Goal: Task Accomplishment & Management: Manage account settings

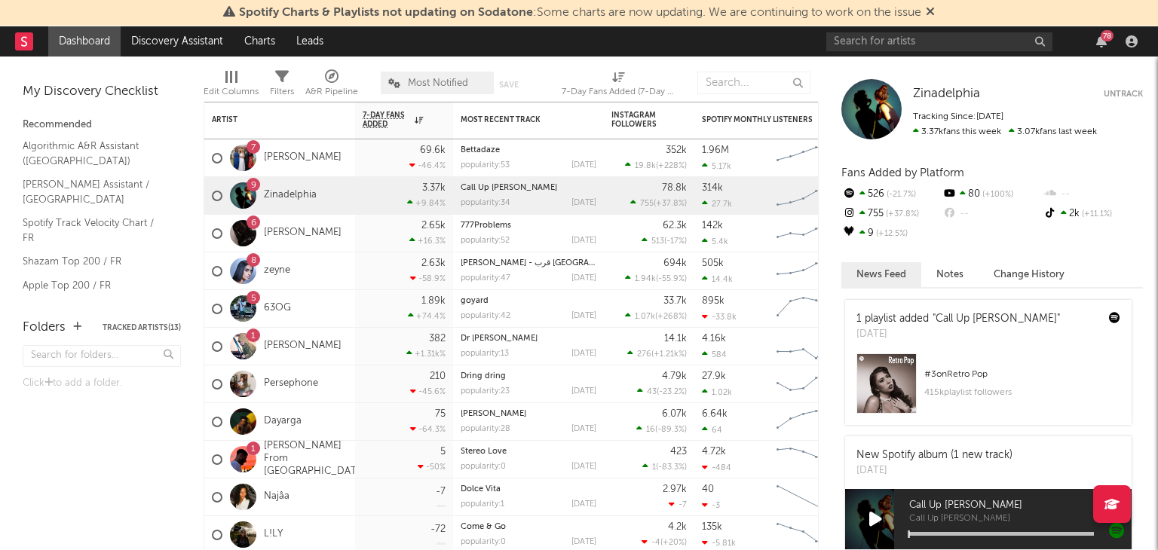
click at [932, 12] on icon at bounding box center [930, 11] width 9 height 12
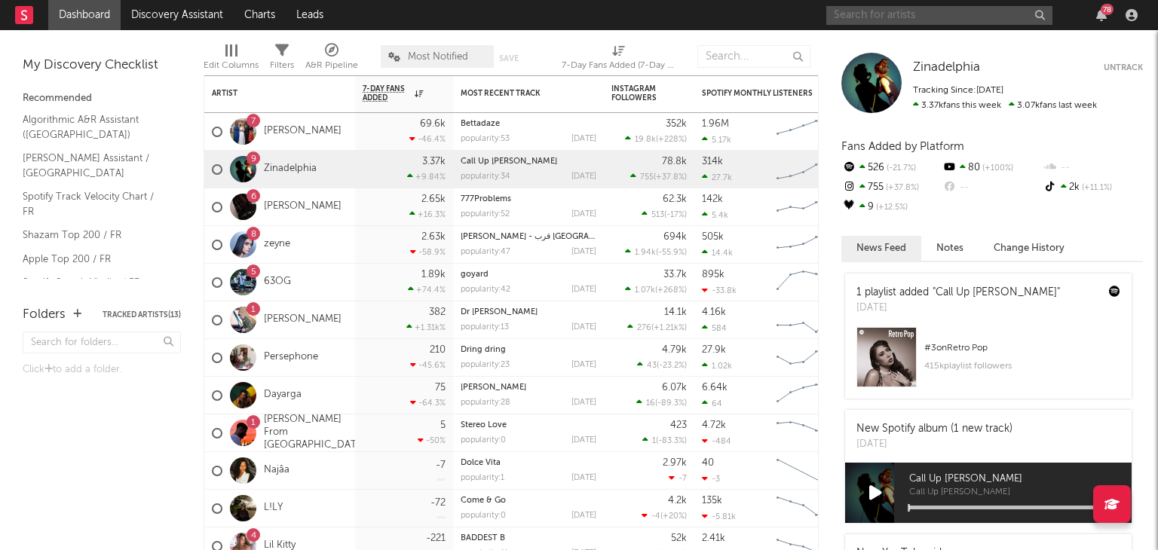
click at [926, 18] on input "text" at bounding box center [939, 15] width 226 height 19
click at [1064, 18] on div "78" at bounding box center [984, 15] width 317 height 30
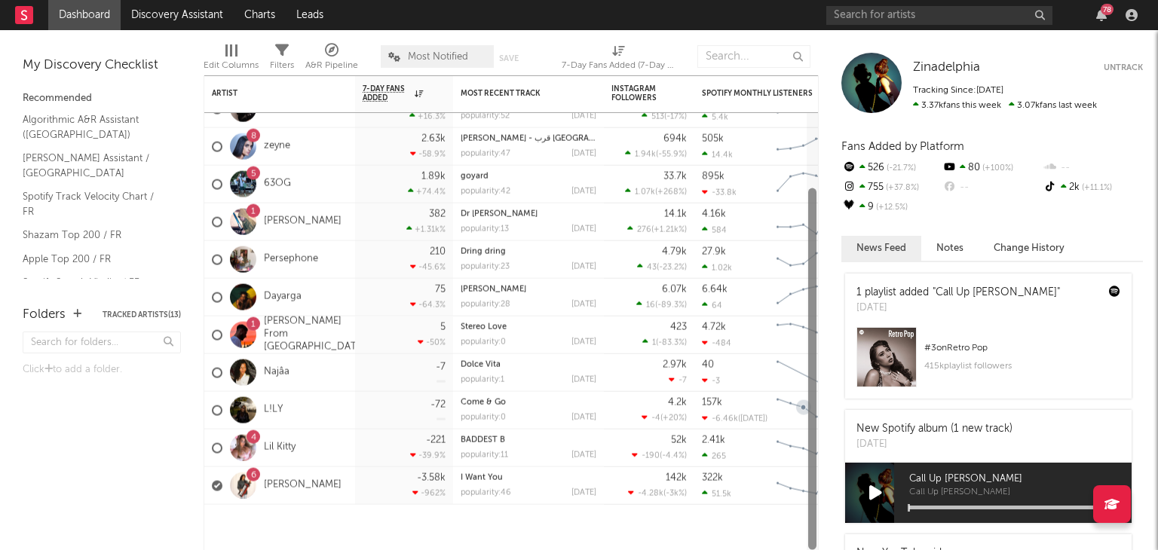
drag, startPoint x: 812, startPoint y: 321, endPoint x: 804, endPoint y: 409, distance: 87.8
click at [804, 409] on div "7 [PERSON_NAME] 69.6k -46.4 % Bettadaze popularity: 53 [DATE] 352k 19.8k ( +228…" at bounding box center [511, 312] width 615 height 475
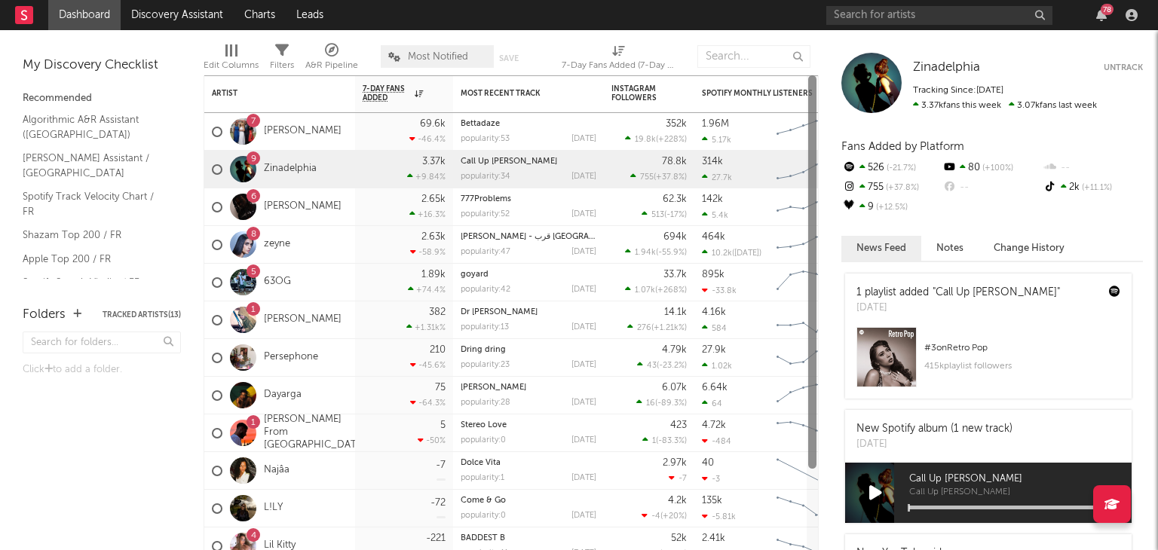
drag, startPoint x: 813, startPoint y: 366, endPoint x: 801, endPoint y: 230, distance: 136.2
click at [801, 230] on div "Artist Notifications 7-Day Fans Added WoW % Change Most Recent Track Popularity…" at bounding box center [511, 312] width 615 height 475
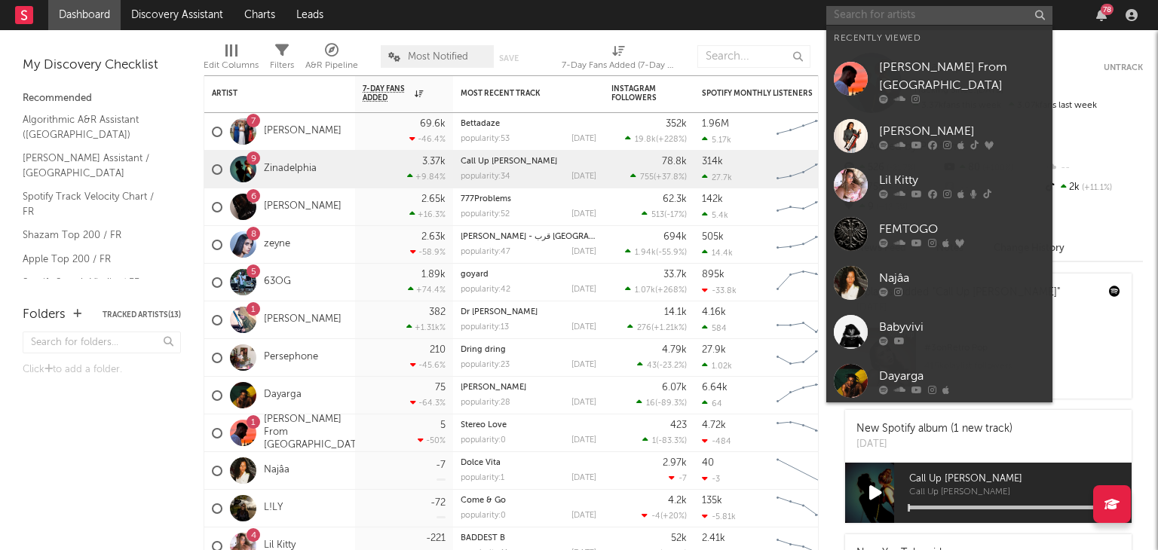
click at [986, 14] on input "text" at bounding box center [939, 15] width 226 height 19
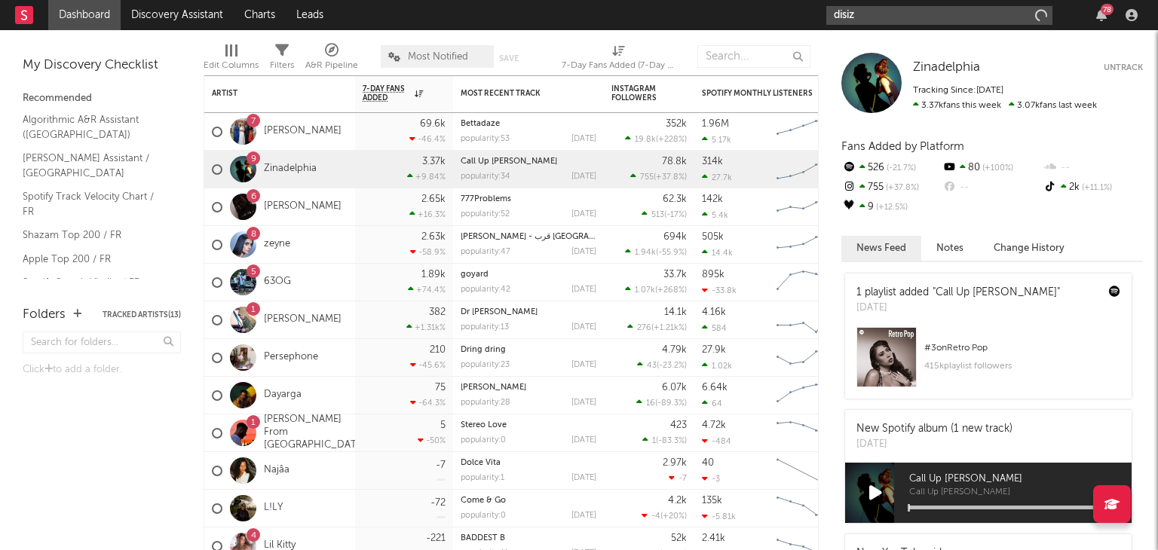
type input "disiz"
click at [928, 18] on input "disiz" at bounding box center [939, 15] width 226 height 19
click at [978, 4] on div "disiz 78" at bounding box center [984, 15] width 317 height 30
click at [970, 11] on input "disiz" at bounding box center [939, 15] width 226 height 19
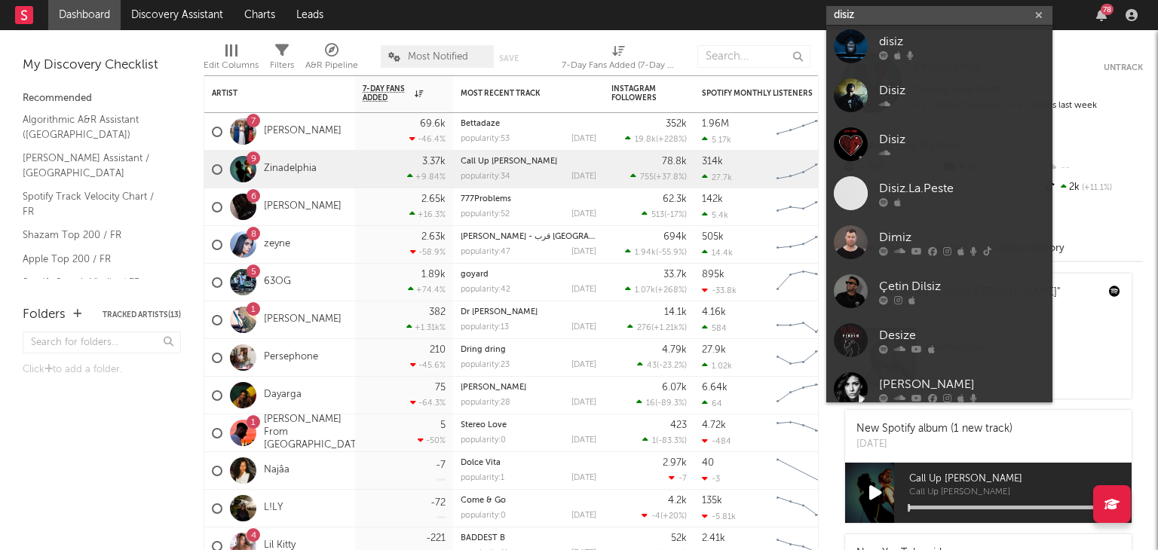
scroll to position [35, 0]
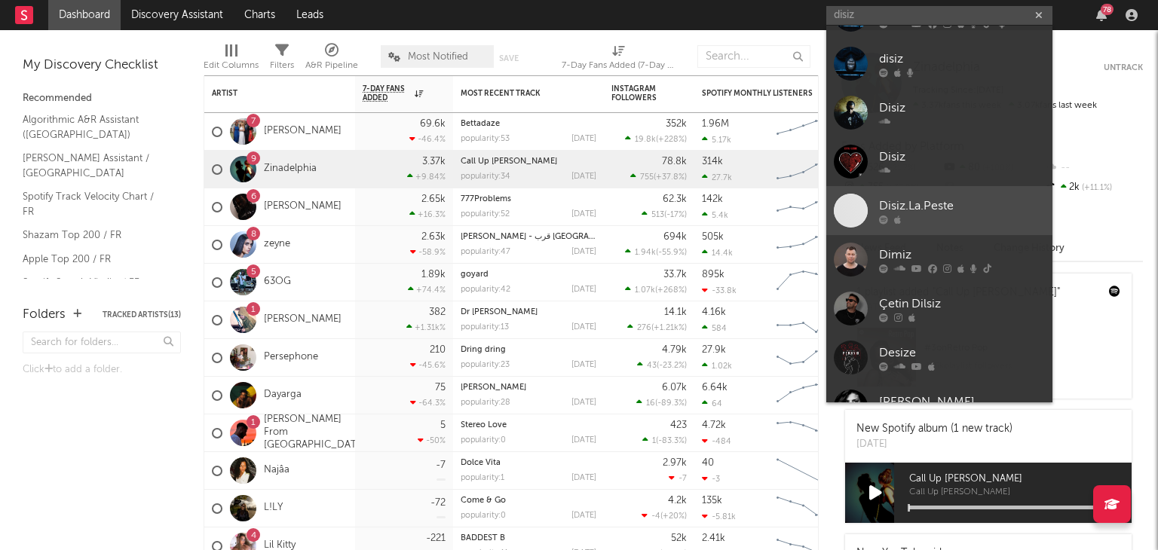
click at [965, 199] on div "Disiz.La.Peste" at bounding box center [962, 206] width 166 height 18
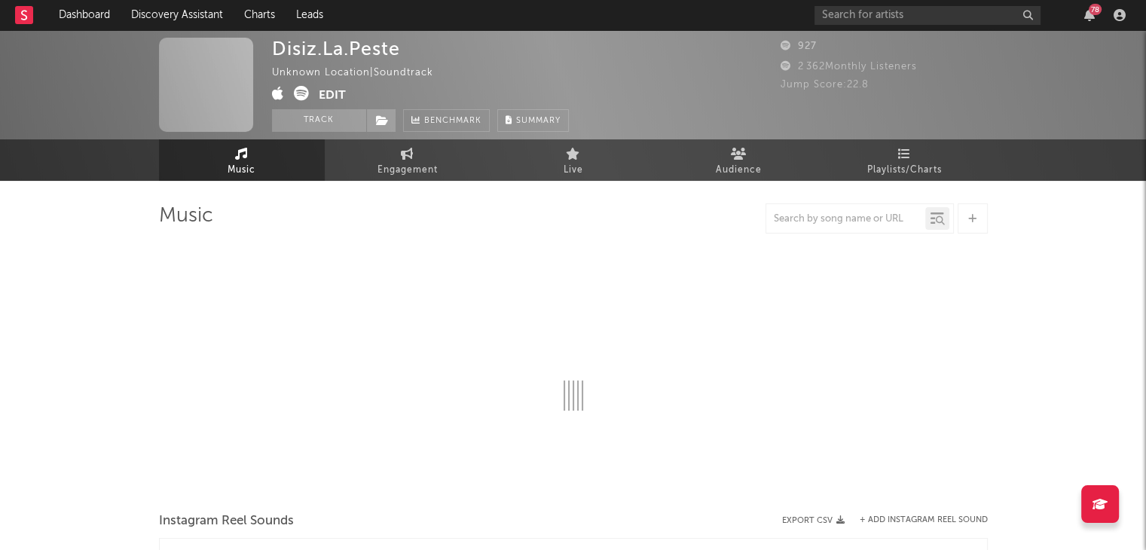
select select "1w"
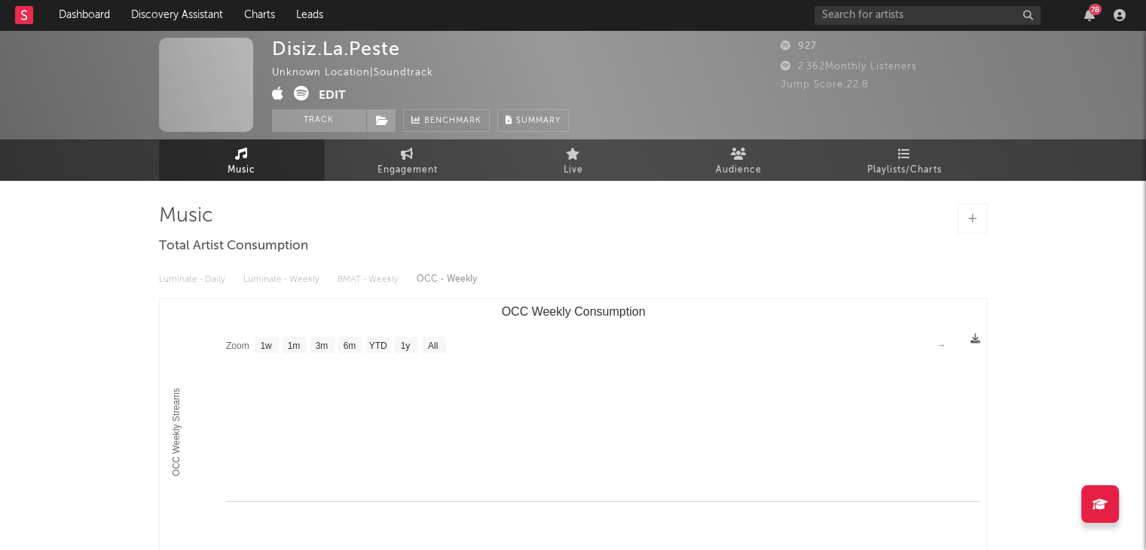
click at [327, 95] on button "Edit" at bounding box center [332, 95] width 27 height 19
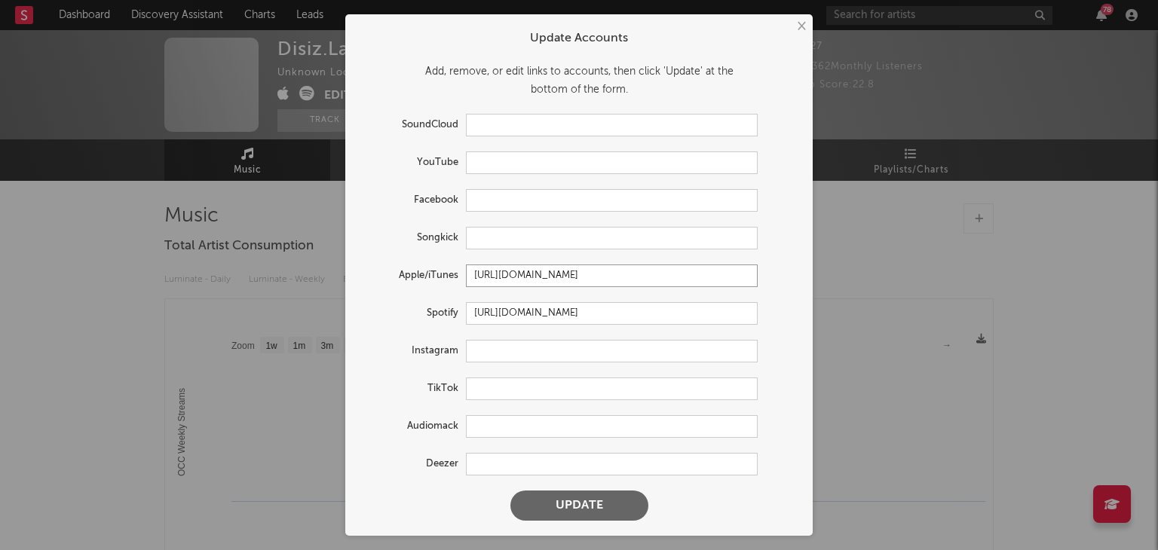
click at [617, 272] on input "[URL][DOMAIN_NAME]" at bounding box center [612, 276] width 292 height 23
click at [625, 317] on input "[URL][DOMAIN_NAME]" at bounding box center [612, 313] width 292 height 23
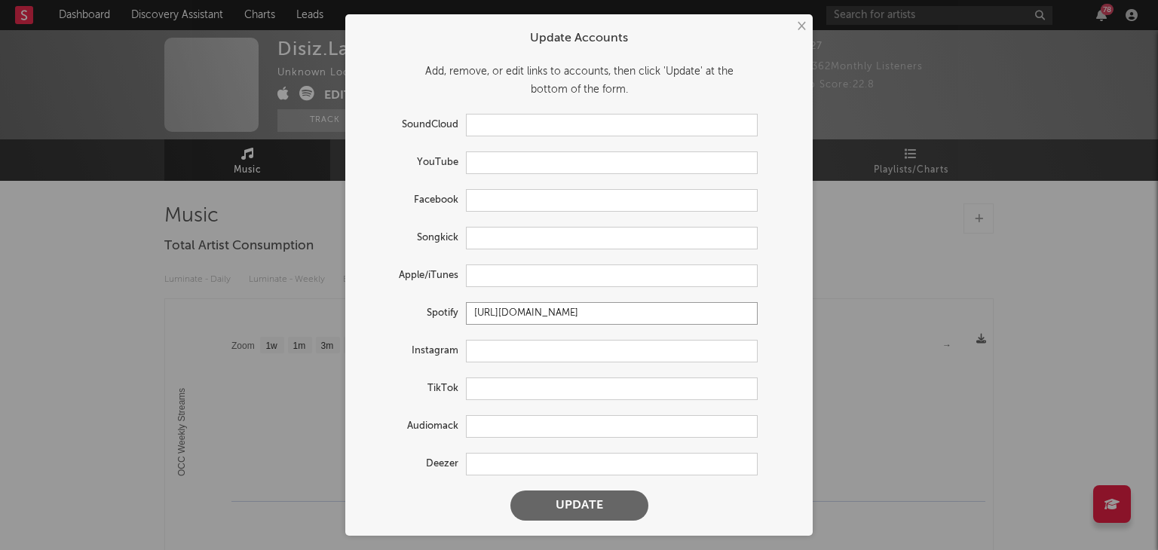
click at [625, 317] on input "[URL][DOMAIN_NAME]" at bounding box center [612, 313] width 292 height 23
click at [586, 500] on button "Update" at bounding box center [579, 506] width 138 height 30
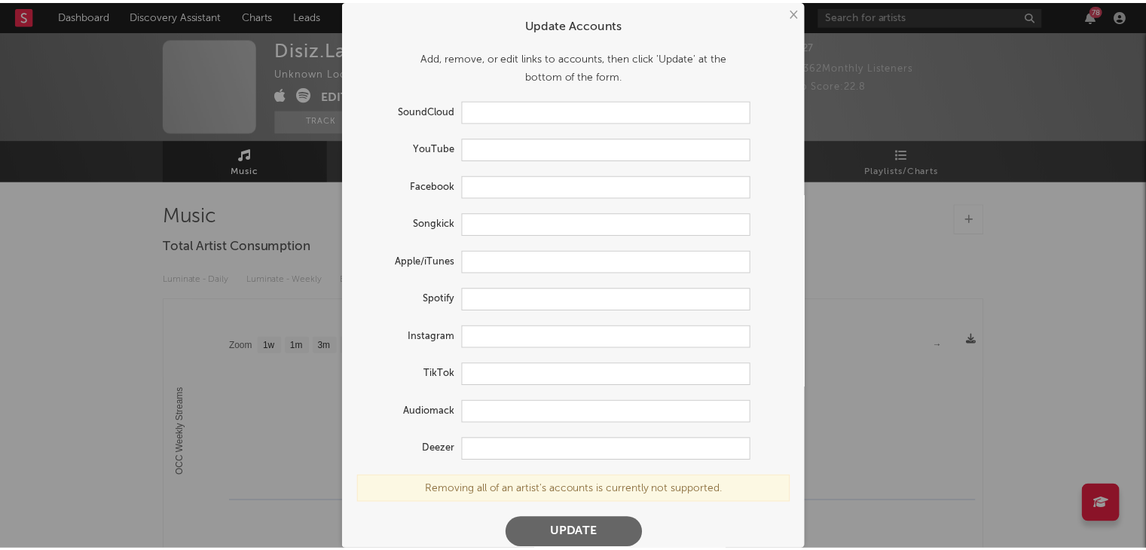
scroll to position [14, 0]
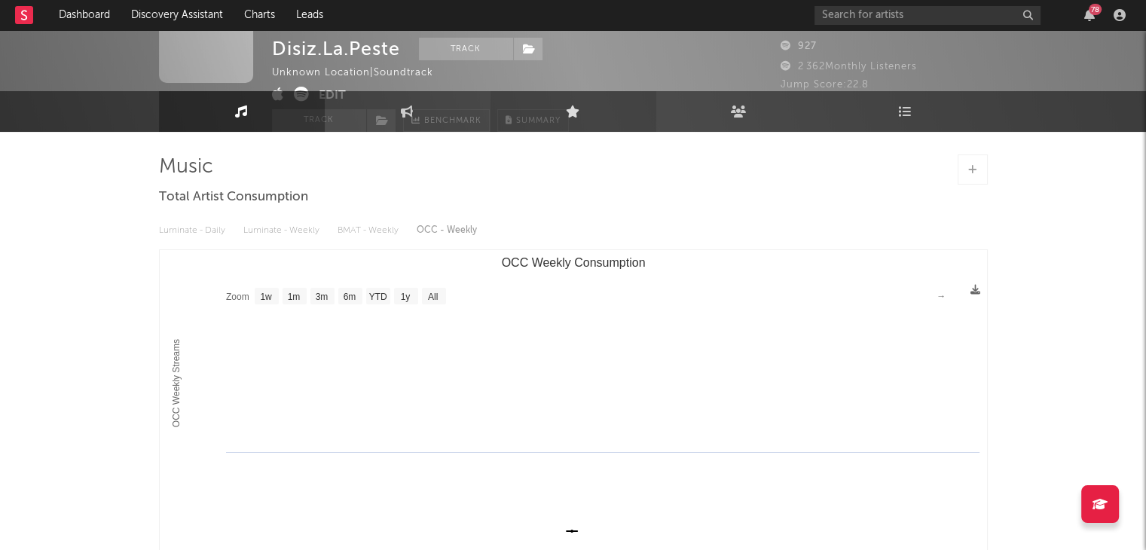
scroll to position [75, 0]
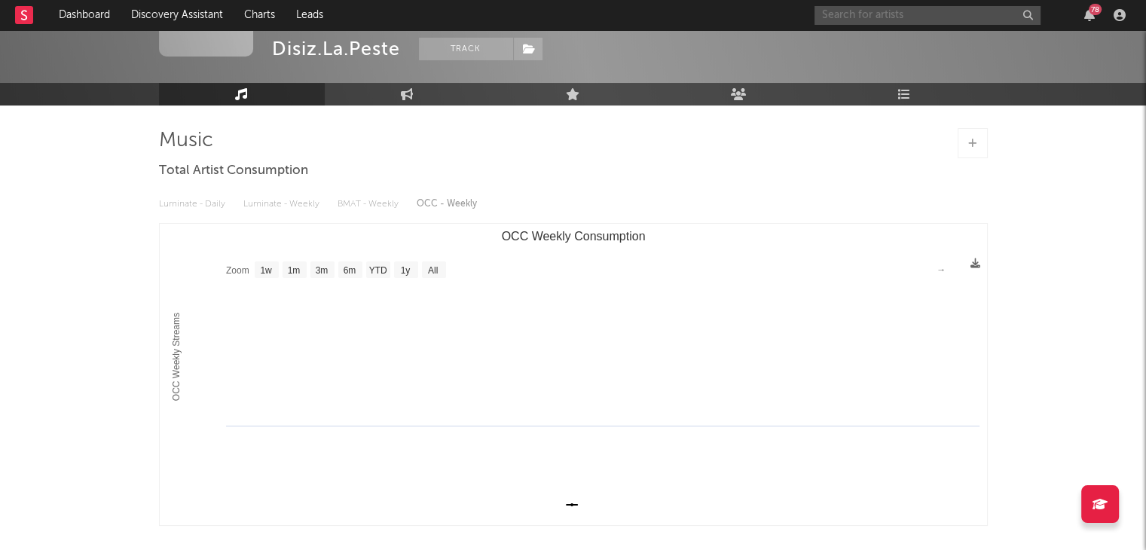
click at [895, 17] on input "text" at bounding box center [928, 15] width 226 height 19
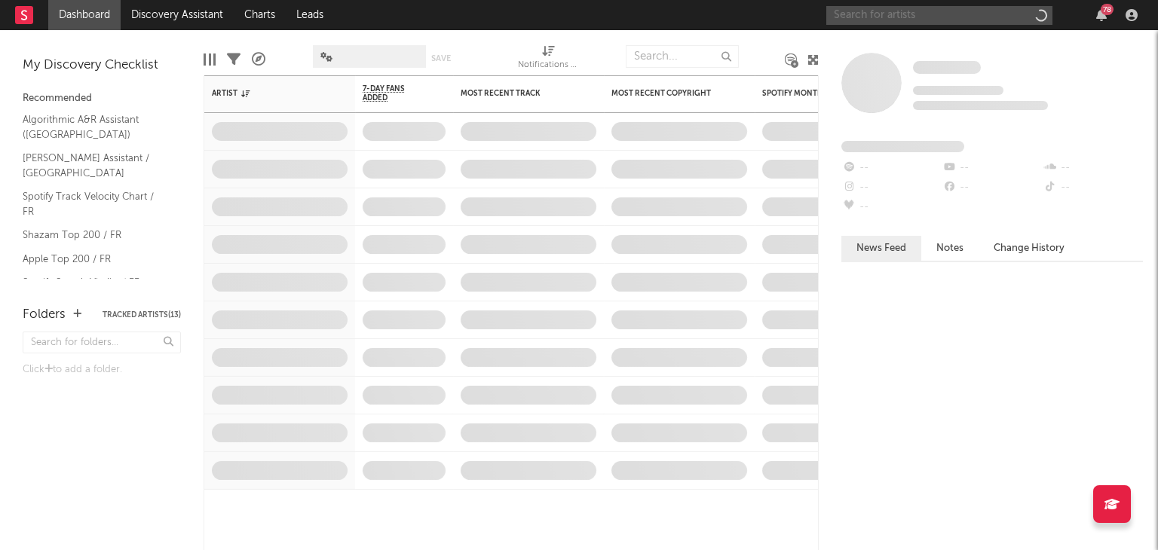
click at [937, 13] on input "text" at bounding box center [939, 15] width 226 height 19
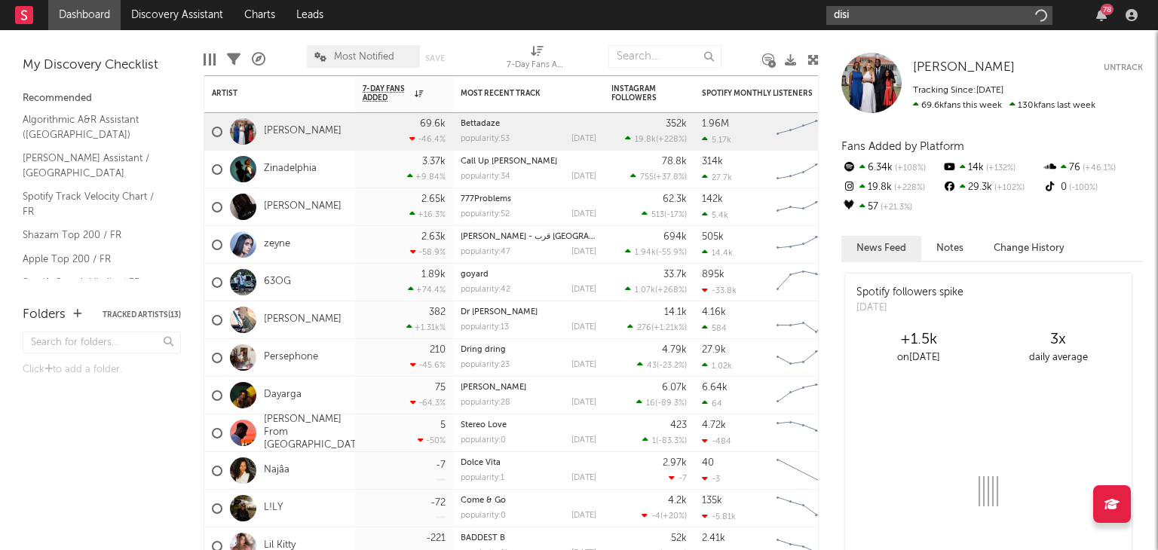
type input "disiz"
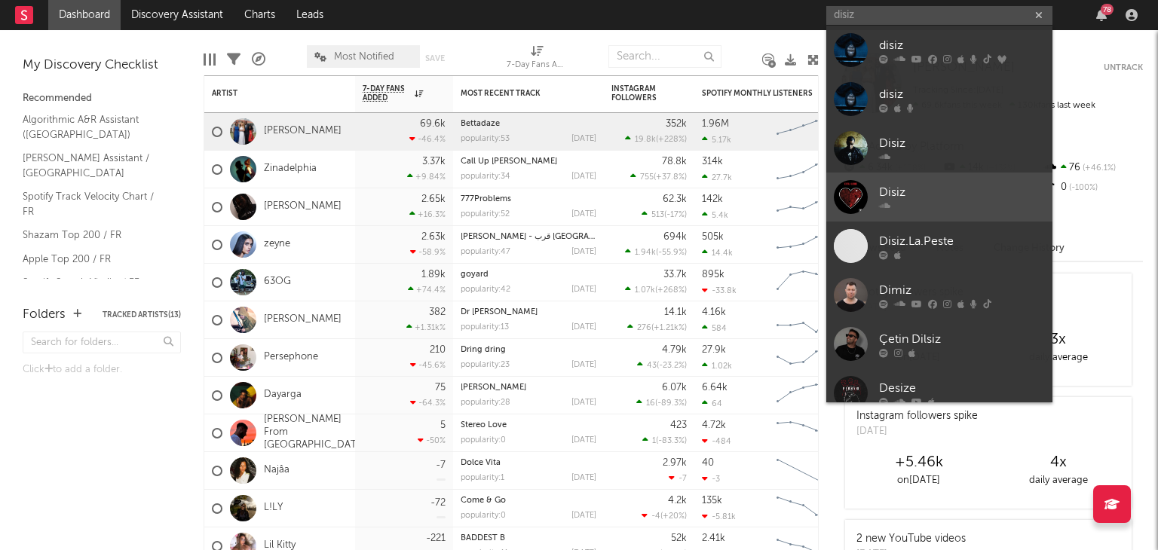
click at [925, 188] on div "Disiz" at bounding box center [962, 192] width 166 height 18
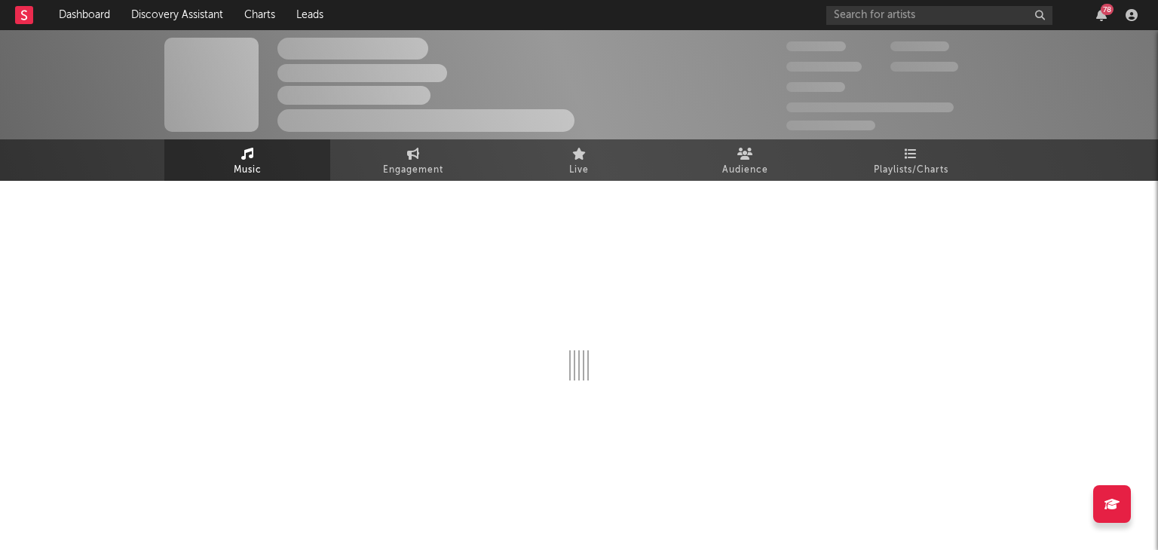
select select "1w"
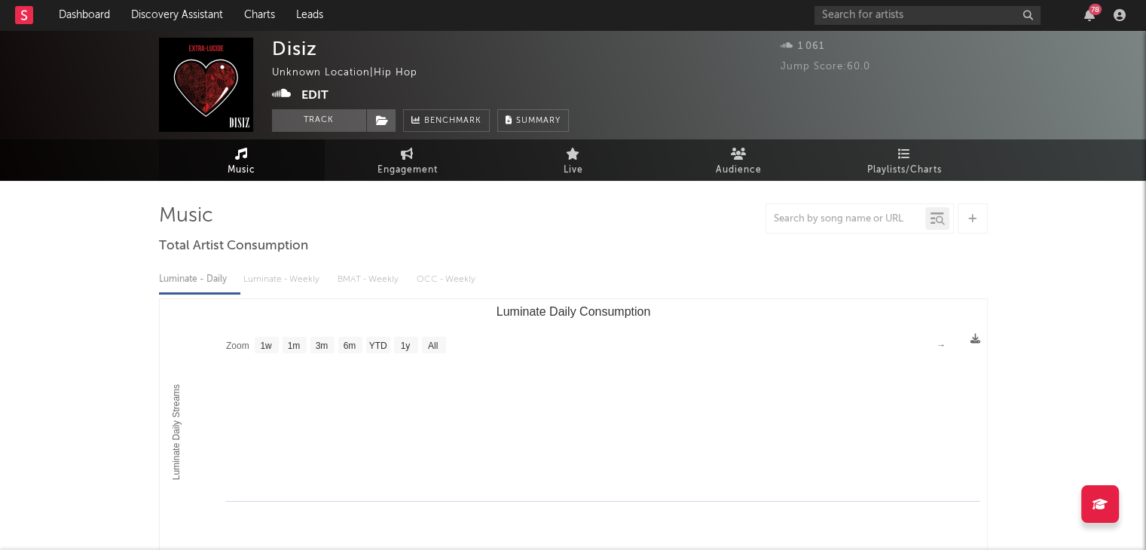
click at [313, 87] on button "Edit" at bounding box center [314, 95] width 27 height 19
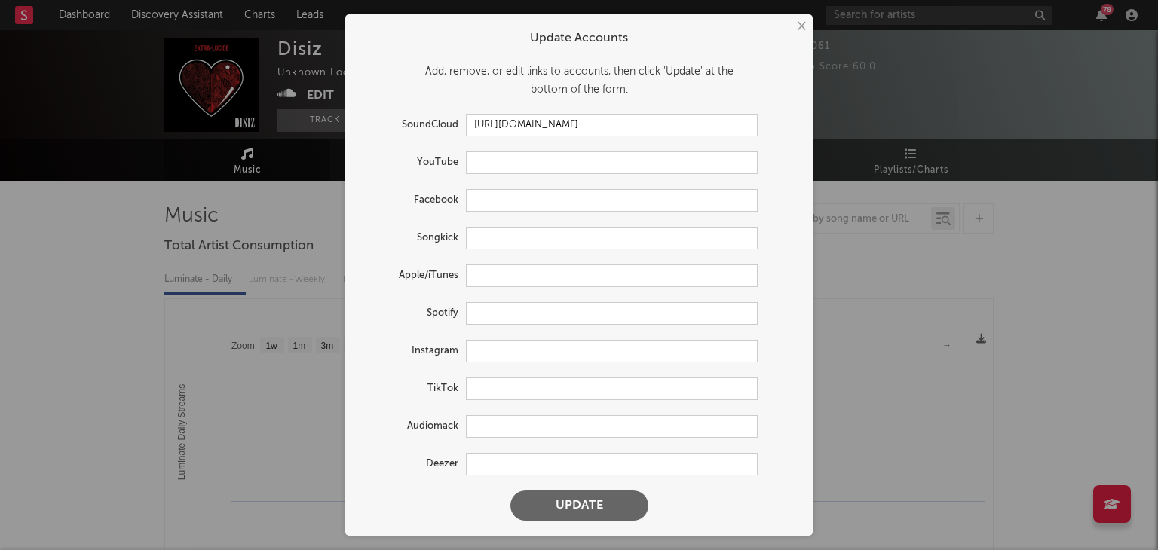
click at [796, 30] on button "×" at bounding box center [800, 26] width 17 height 17
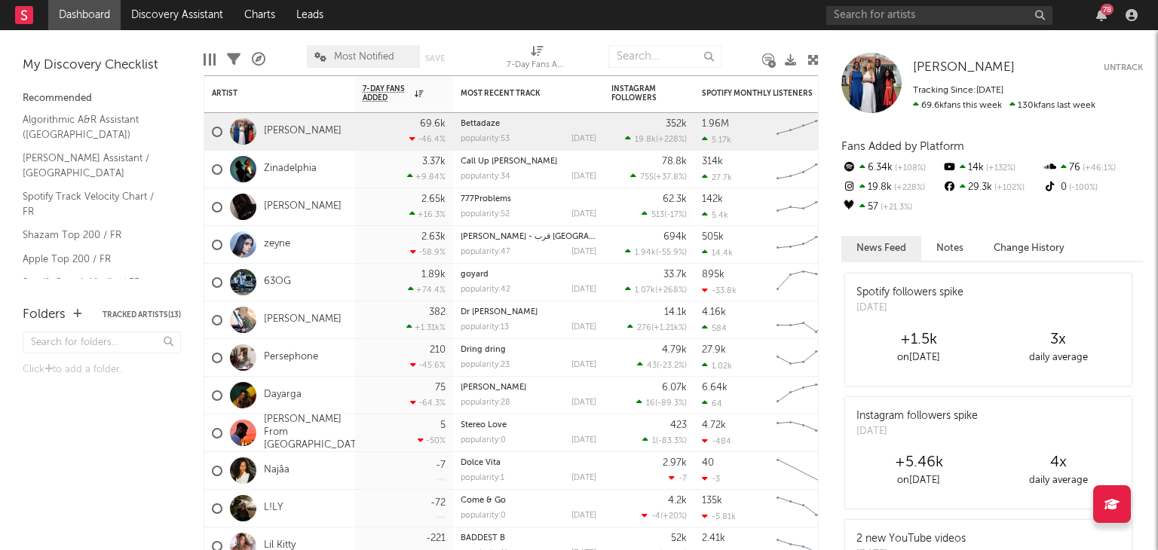
click at [950, 3] on div "78" at bounding box center [984, 15] width 317 height 30
click at [943, 10] on input "text" at bounding box center [939, 15] width 226 height 19
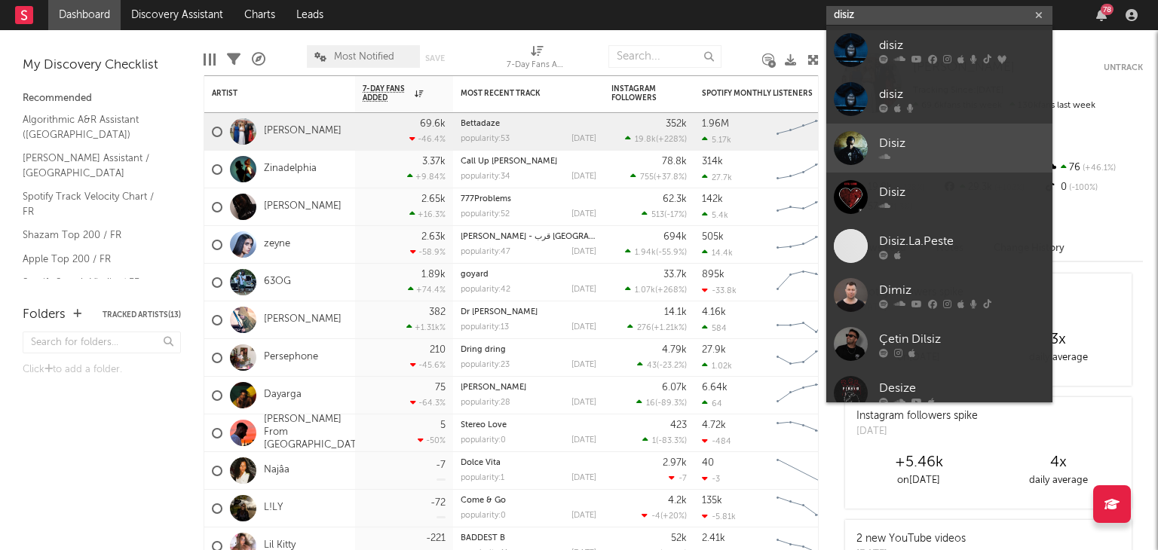
type input "disiz"
click at [978, 164] on link "Disiz" at bounding box center [939, 148] width 226 height 49
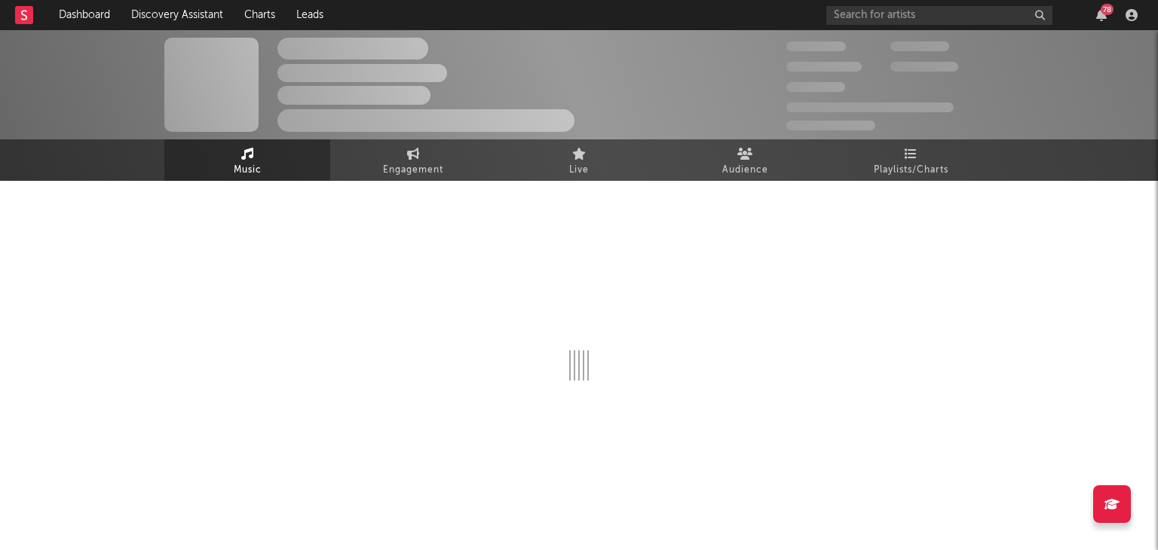
select select "1w"
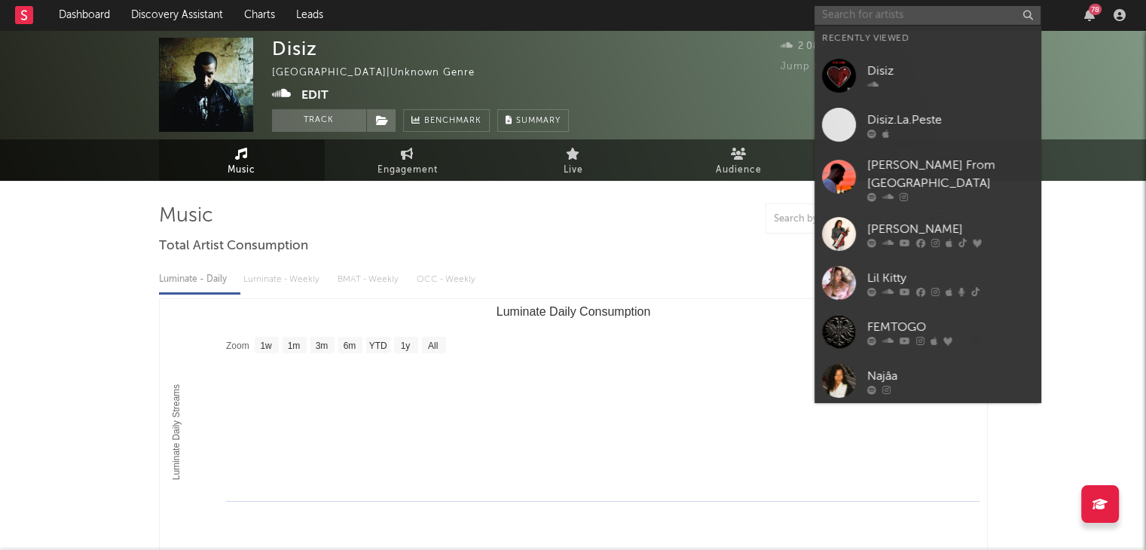
click at [881, 10] on input "text" at bounding box center [928, 15] width 226 height 19
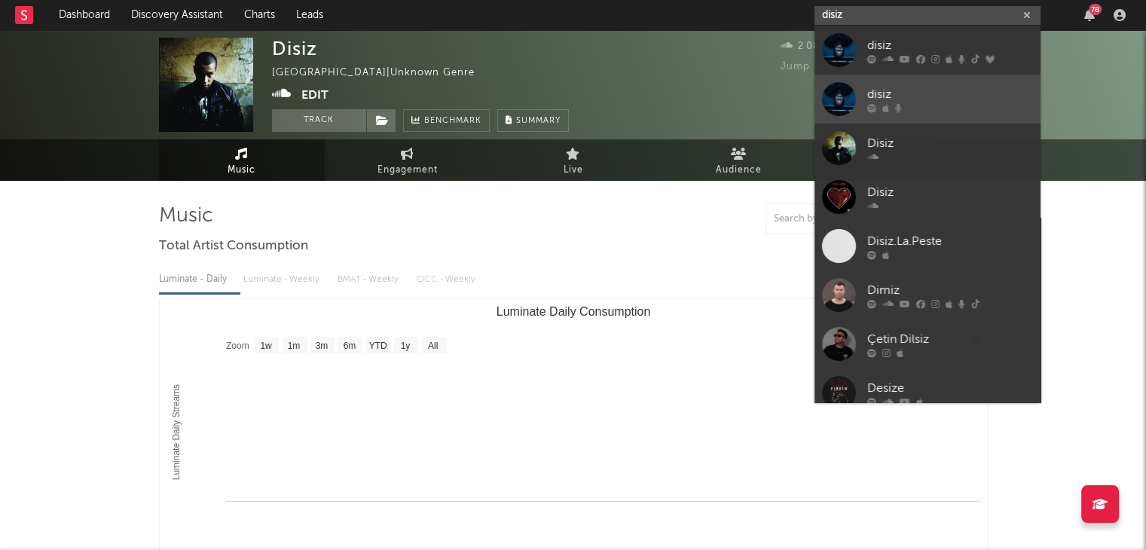
type input "disiz"
click at [917, 112] on link "disiz" at bounding box center [928, 99] width 226 height 49
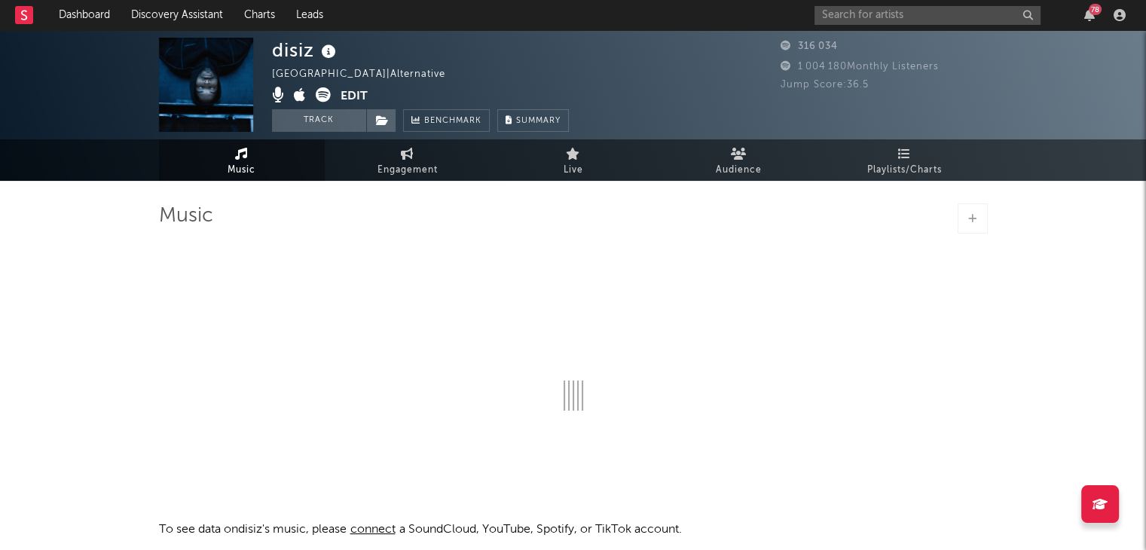
select select "1w"
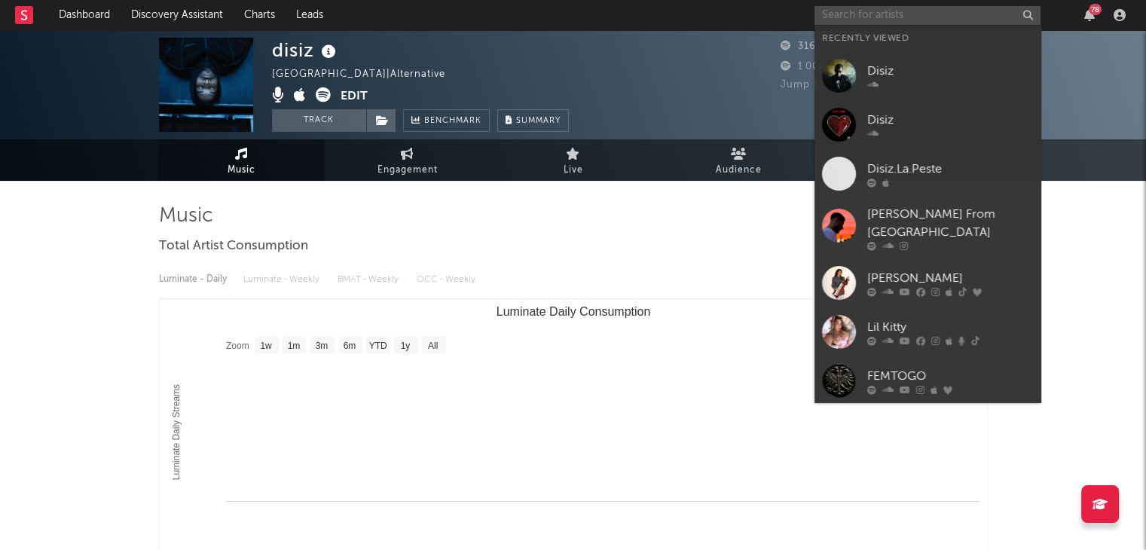
click at [975, 15] on input "text" at bounding box center [928, 15] width 226 height 19
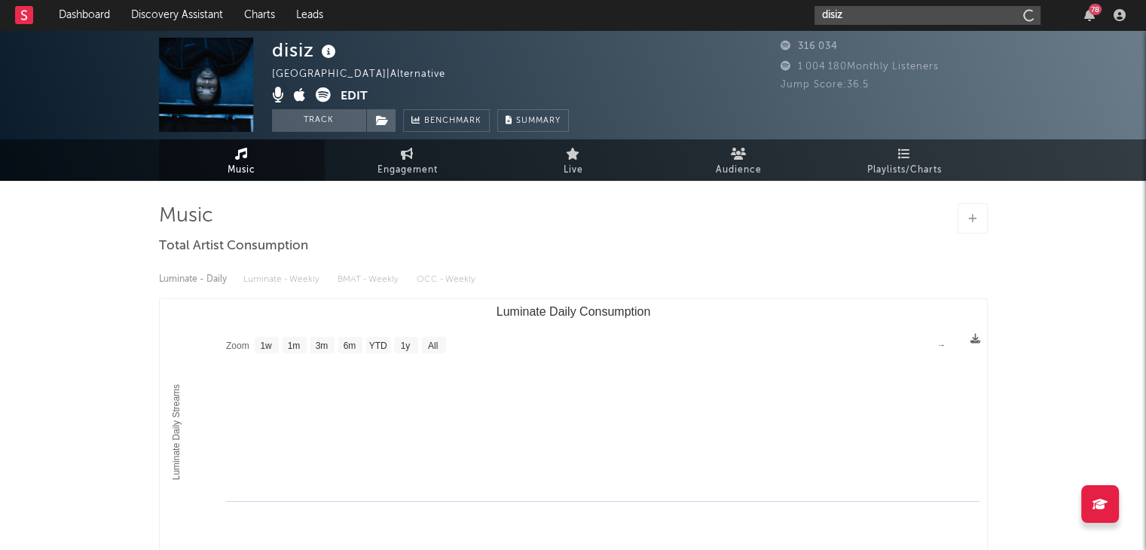
type input "disiz"
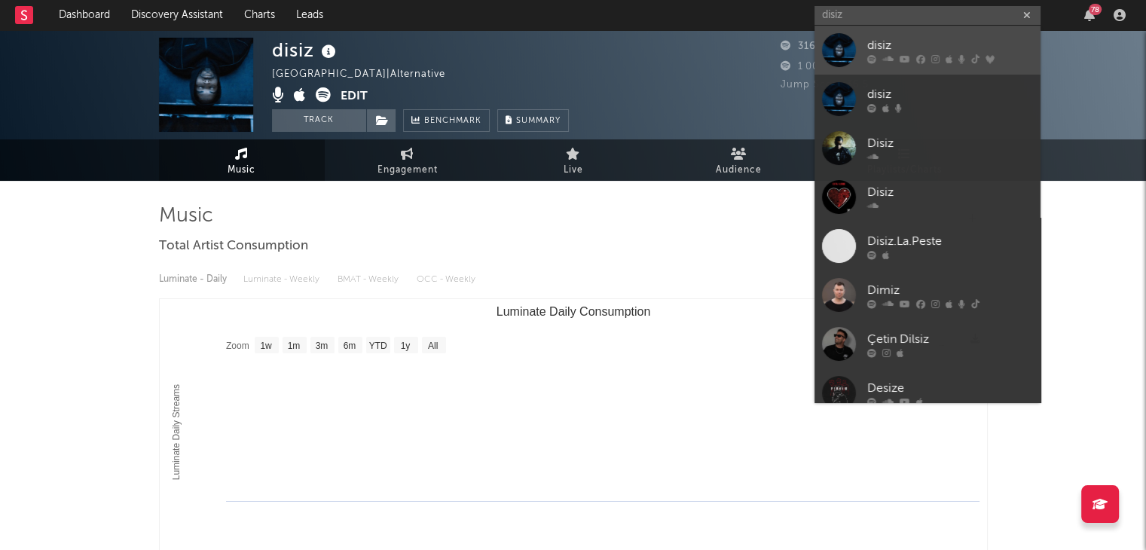
click at [910, 47] on div "disiz" at bounding box center [951, 45] width 166 height 18
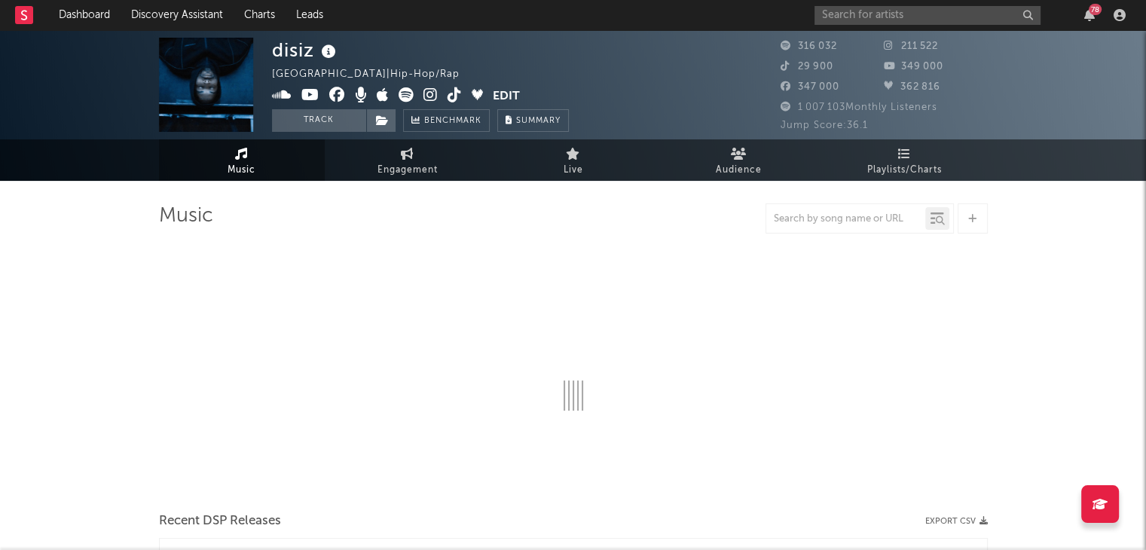
click at [512, 90] on button "Edit" at bounding box center [506, 96] width 27 height 19
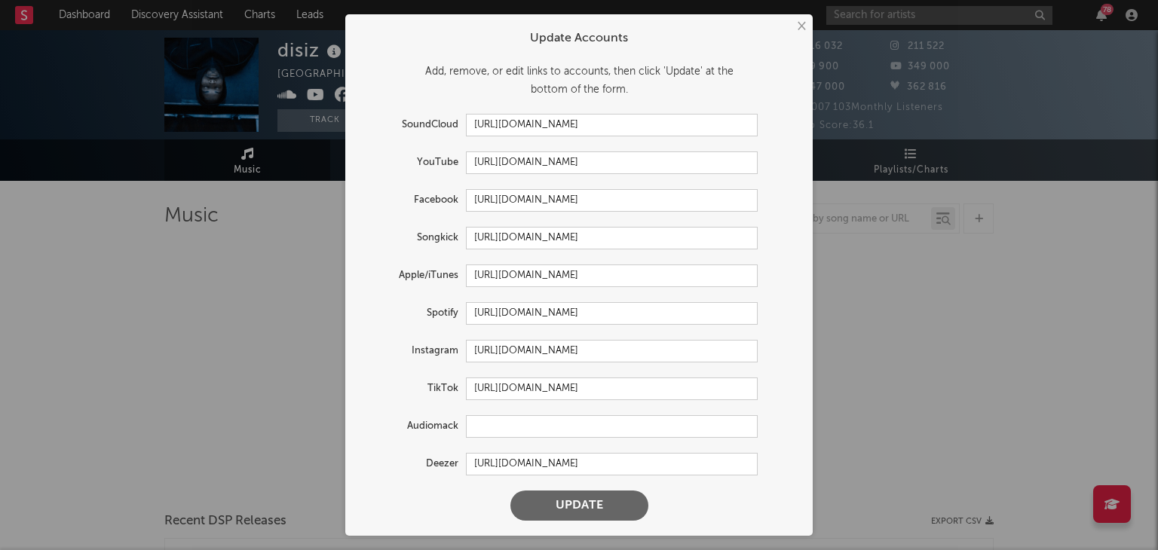
select select "6m"
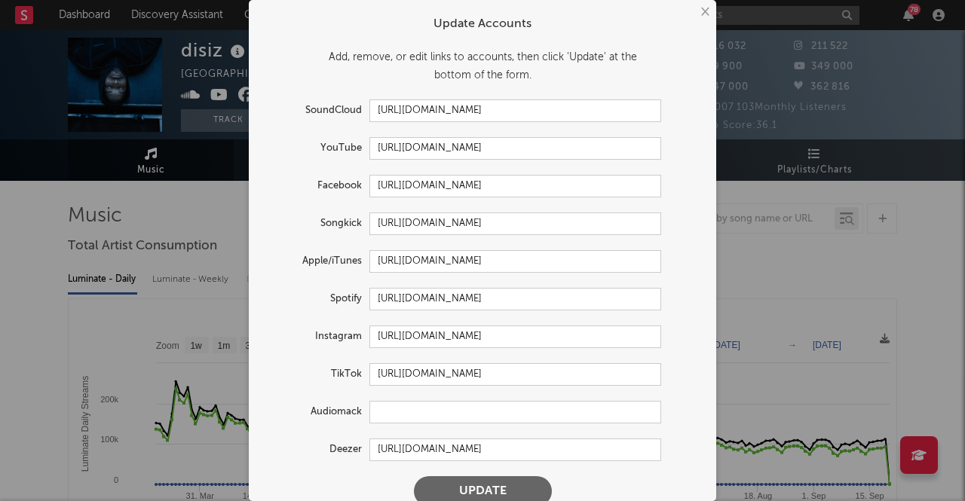
click at [696, 12] on button "×" at bounding box center [704, 12] width 17 height 17
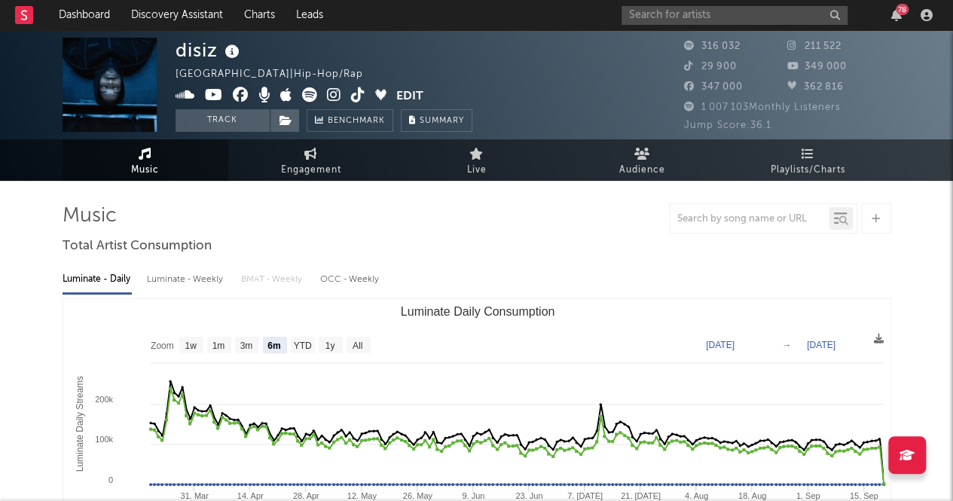
click at [406, 93] on button "Edit" at bounding box center [409, 96] width 27 height 19
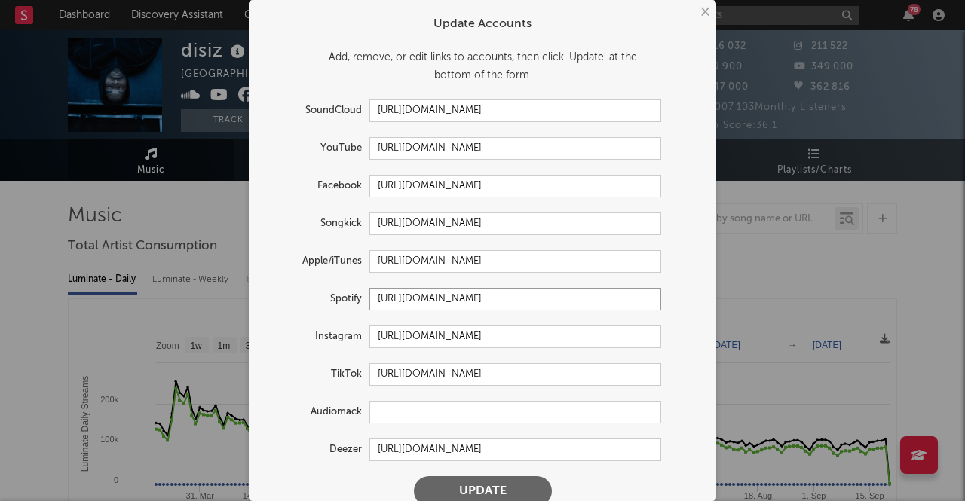
click at [398, 302] on input "[URL][DOMAIN_NAME]" at bounding box center [515, 299] width 292 height 23
click at [489, 297] on input "[URL][DOMAIN_NAME]" at bounding box center [515, 299] width 292 height 23
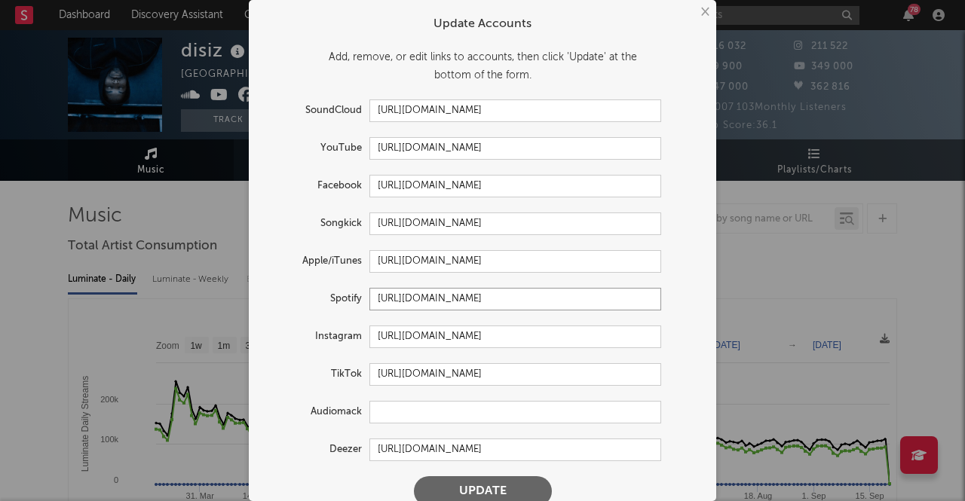
click at [489, 297] on input "[URL][DOMAIN_NAME]" at bounding box center [515, 299] width 292 height 23
paste input "[DOMAIN_NAME][URL][DOMAIN_NAME]"
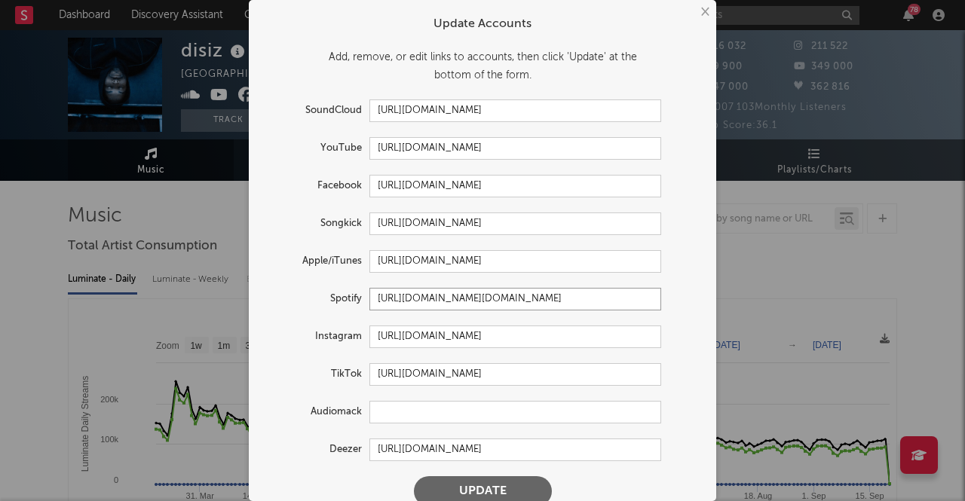
type input "[URL][DOMAIN_NAME][DOMAIN_NAME]"
click at [419, 260] on input "[URL][DOMAIN_NAME]" at bounding box center [515, 261] width 292 height 23
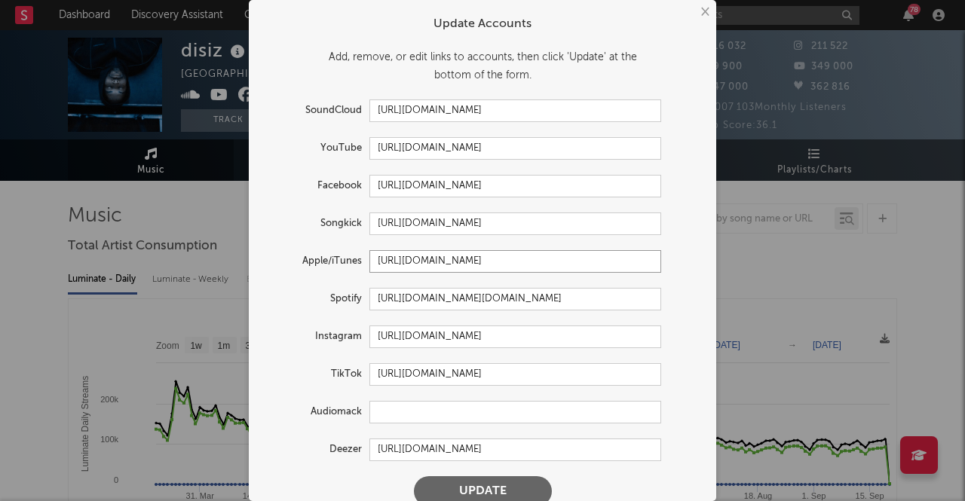
paste input "[DOMAIN_NAME][URL][DOMAIN_NAME]"
type input "[URL][DOMAIN_NAME][DOMAIN_NAME]"
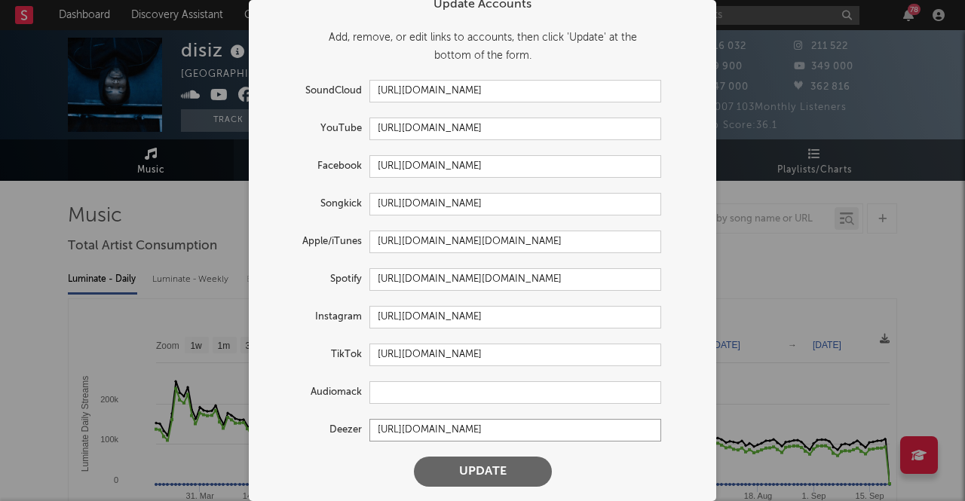
click at [409, 430] on input "[URL][DOMAIN_NAME]" at bounding box center [515, 430] width 292 height 23
paste input "[DOMAIN_NAME][URL][DOMAIN_NAME]"
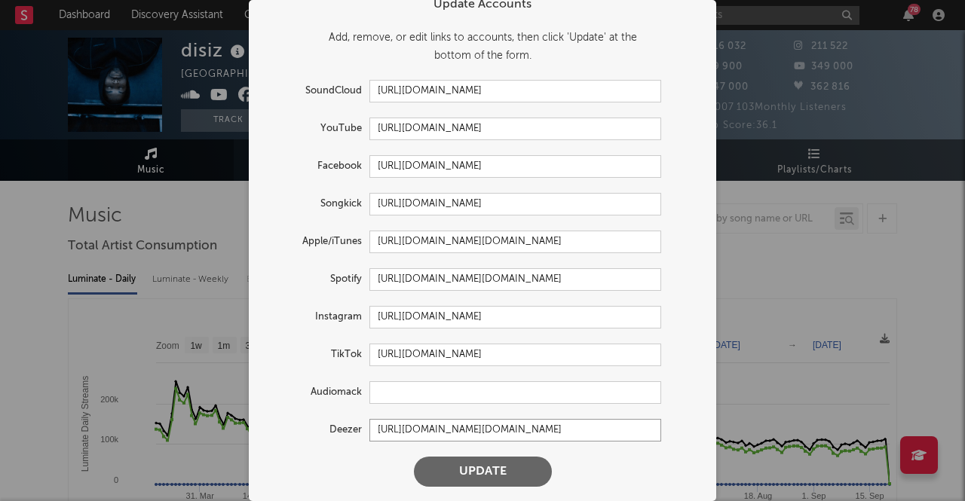
scroll to position [0, 1578]
type input "[URL][DOMAIN_NAME][DOMAIN_NAME]"
click at [392, 315] on input "[URL][DOMAIN_NAME]" at bounding box center [515, 317] width 292 height 23
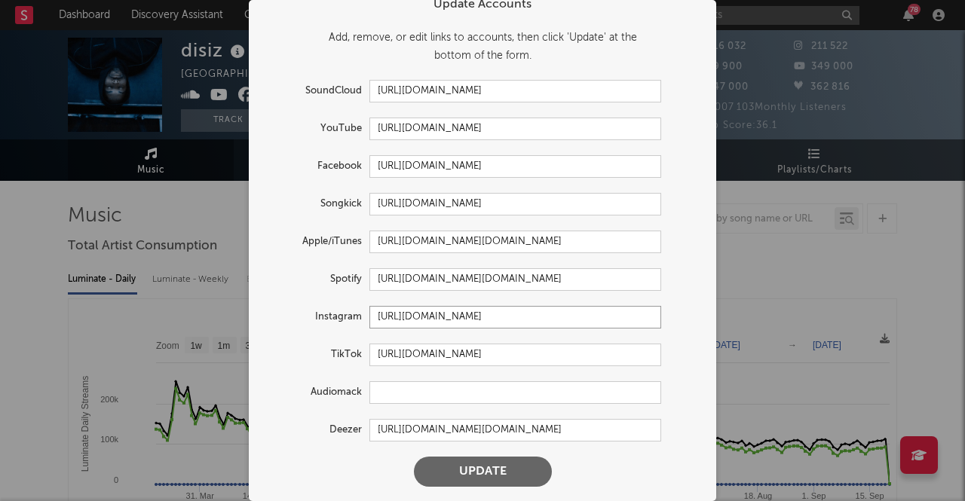
click at [392, 315] on input "[URL][DOMAIN_NAME]" at bounding box center [515, 317] width 292 height 23
paste input "[DOMAIN_NAME][URL][DOMAIN_NAME]"
type input "[URL][DOMAIN_NAME][DOMAIN_NAME]"
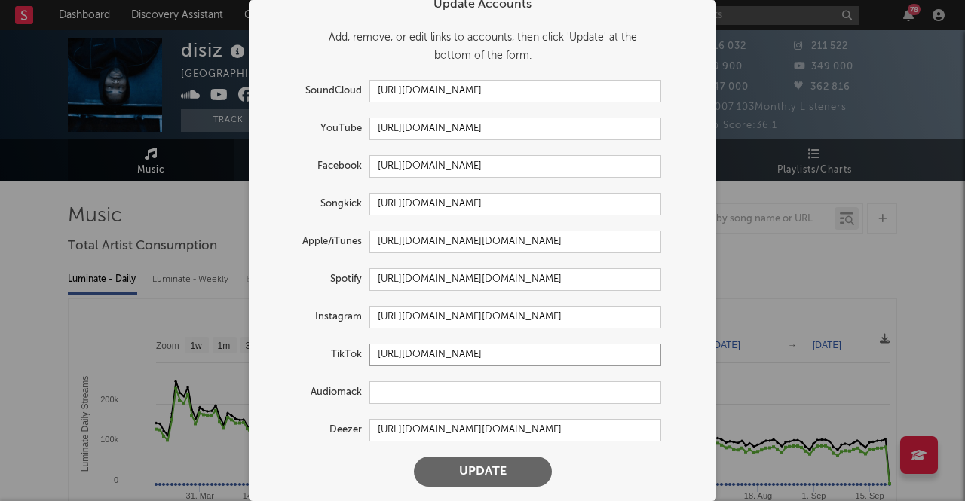
click at [393, 357] on input "[URL][DOMAIN_NAME]" at bounding box center [515, 355] width 292 height 23
paste input "[DOMAIN_NAME][URL][DOMAIN_NAME]"
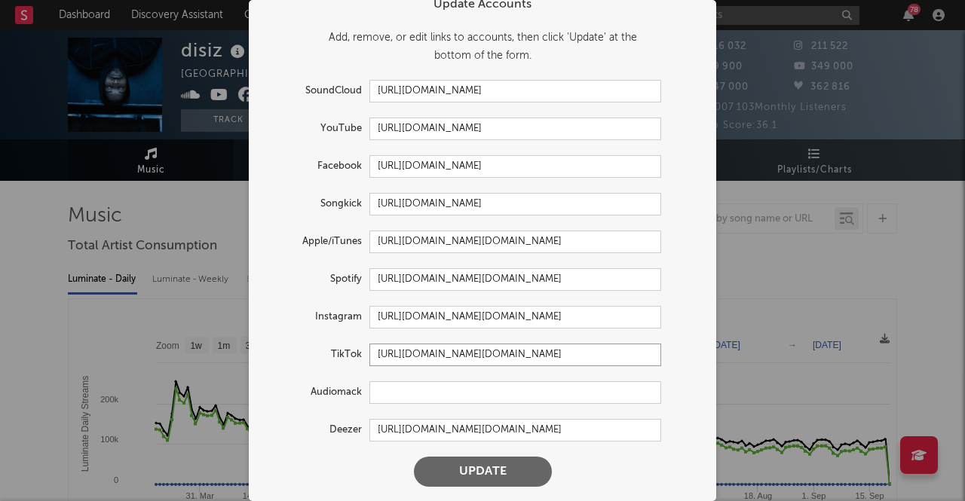
type input "[URL][DOMAIN_NAME][DOMAIN_NAME]"
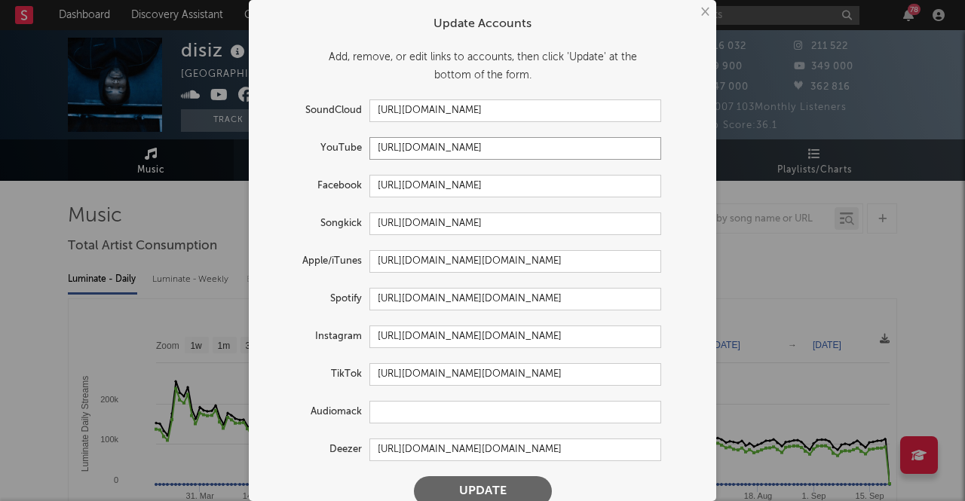
click at [433, 148] on input "[URL][DOMAIN_NAME]" at bounding box center [515, 148] width 292 height 23
paste input "?si=4JMv-Kwuf6wNiiKB"
type input "[URL][DOMAIN_NAME]"
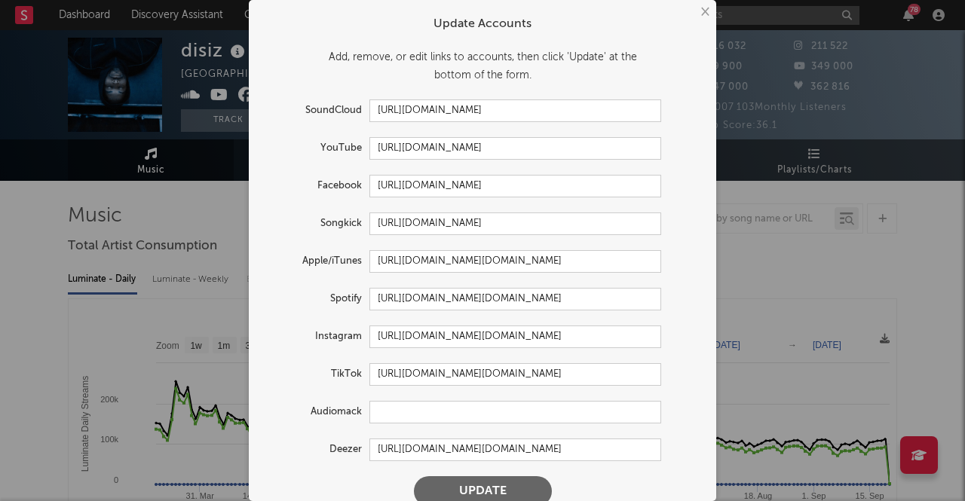
click at [397, 197] on form "Update Accounts Add, remove, or edit links to accounts, then click 'Update' at …" at bounding box center [482, 261] width 452 height 507
click at [387, 184] on input "[URL][DOMAIN_NAME]" at bounding box center [515, 186] width 292 height 23
paste input "[DOMAIN_NAME][URL][DOMAIN_NAME]"
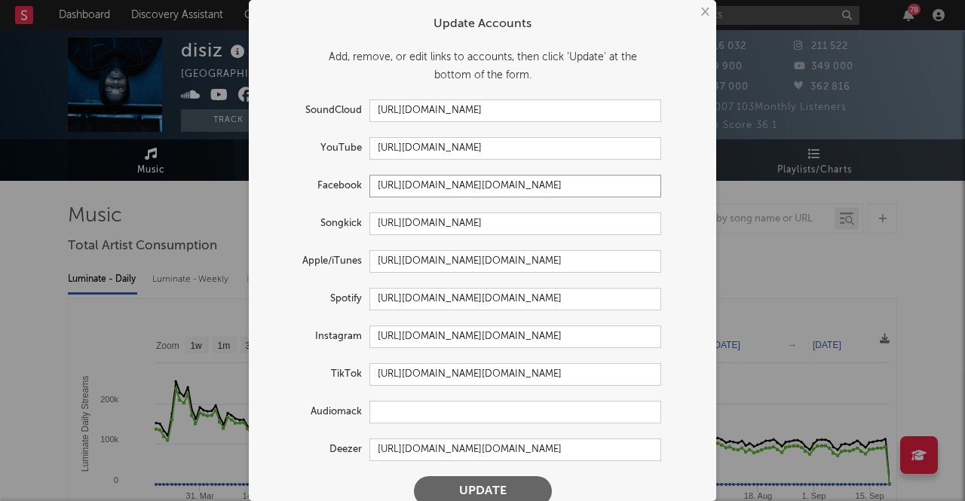
scroll to position [0, 1489]
type input "[URL][DOMAIN_NAME][DOMAIN_NAME]"
click at [449, 299] on input "[URL][DOMAIN_NAME][DOMAIN_NAME]" at bounding box center [515, 299] width 292 height 23
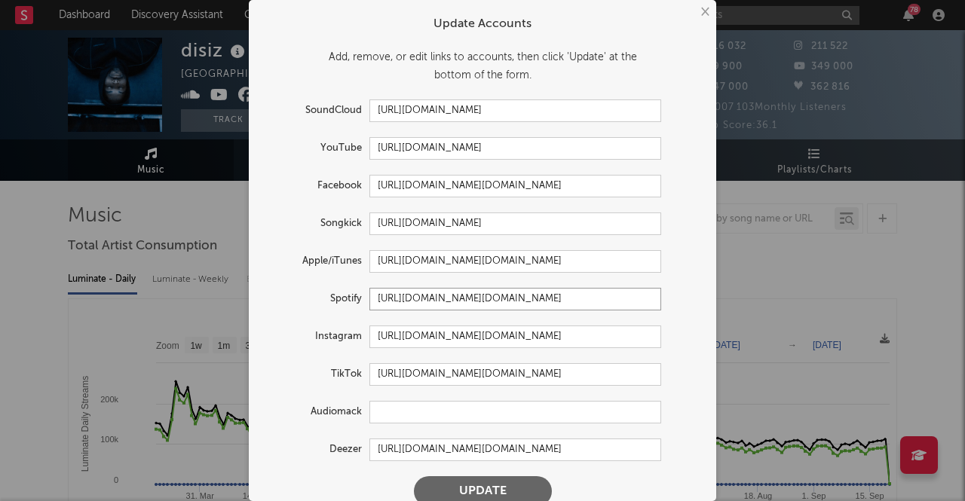
click at [449, 299] on input "[URL][DOMAIN_NAME][DOMAIN_NAME]" at bounding box center [515, 299] width 292 height 23
paste input "[DOMAIN_NAME][URL]"
type input "[URL][DOMAIN_NAME]"
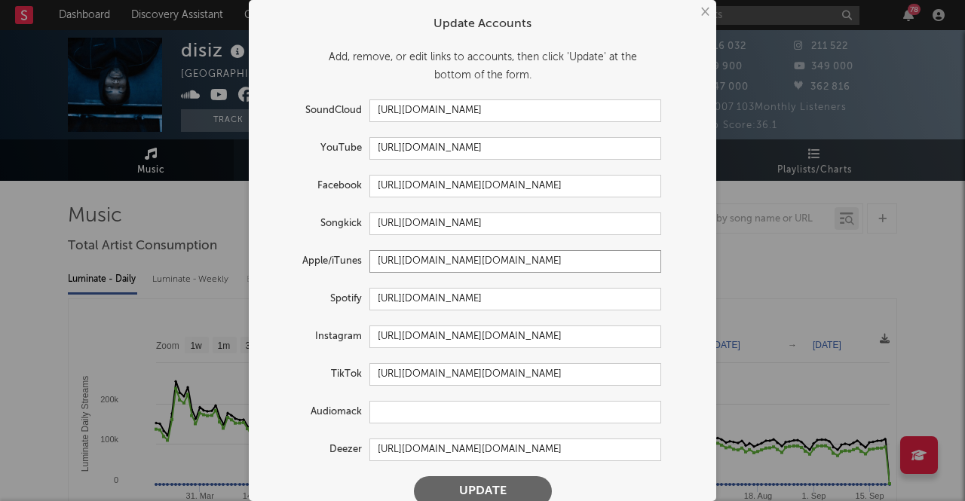
click at [416, 259] on input "[URL][DOMAIN_NAME][DOMAIN_NAME]" at bounding box center [515, 261] width 292 height 23
paste input "[DOMAIN_NAME][URL]"
type input "[URL][DOMAIN_NAME]"
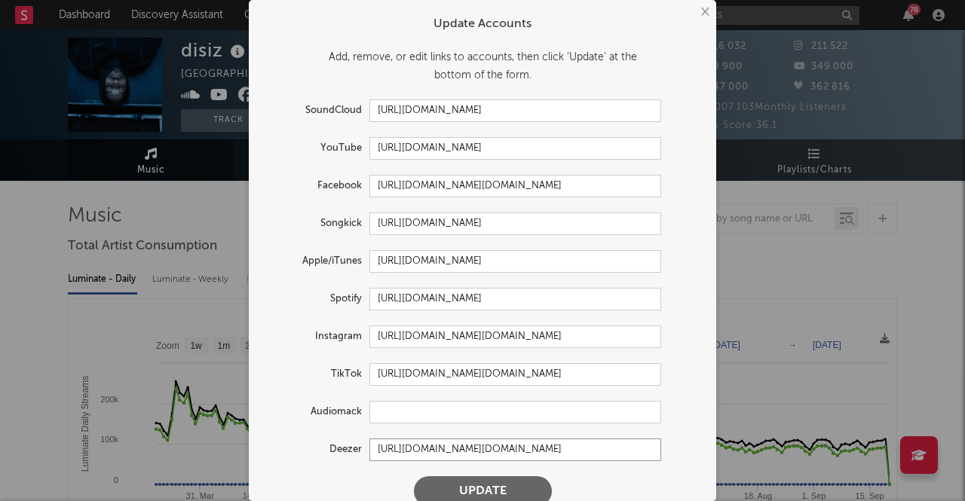
click at [409, 453] on input "[URL][DOMAIN_NAME][DOMAIN_NAME]" at bounding box center [515, 450] width 292 height 23
paste input "[DOMAIN_NAME][URL]"
type input "[URL][DOMAIN_NAME]"
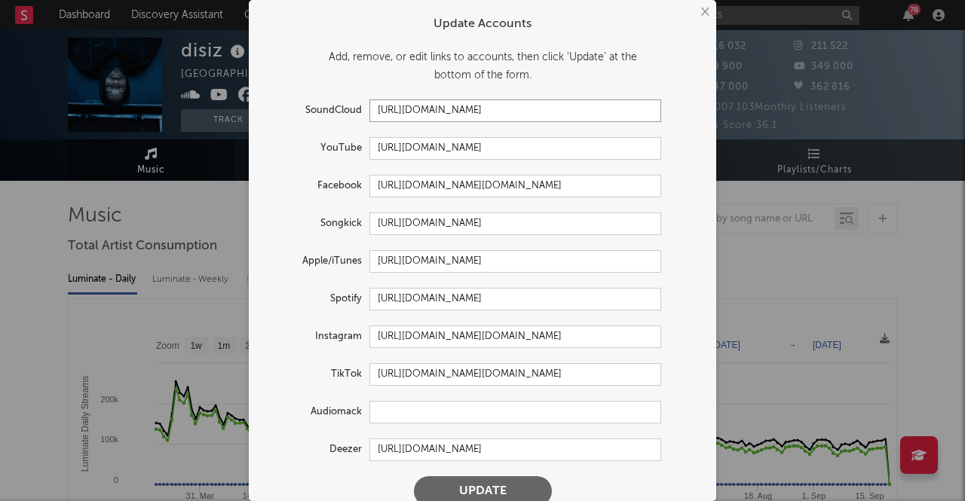
click at [434, 111] on input "[URL][DOMAIN_NAME]" at bounding box center [515, 110] width 292 height 23
paste input "-official/tracks"
click at [454, 112] on input "[URL][DOMAIN_NAME]" at bounding box center [515, 110] width 292 height 23
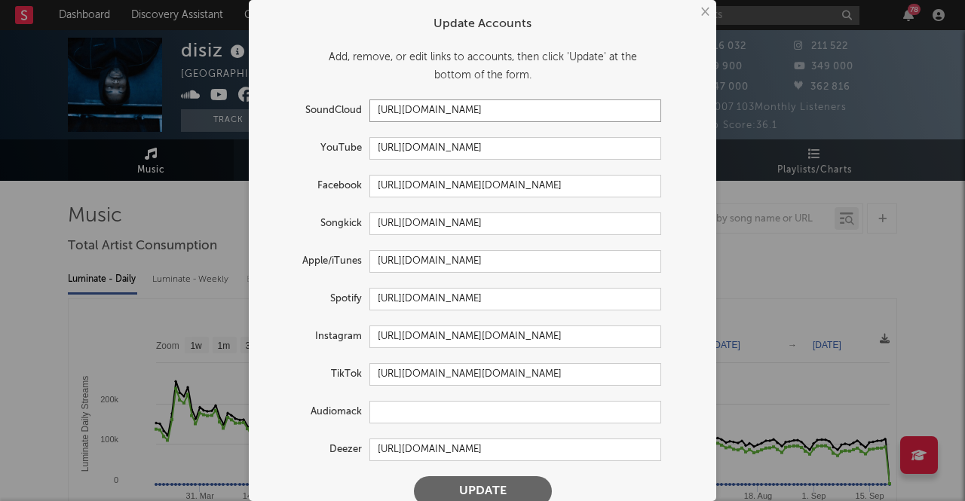
click at [454, 112] on input "[URL][DOMAIN_NAME]" at bounding box center [515, 110] width 292 height 23
paste input "?utm_source=clipboard&utm_medium=text&utm_campaign=social_sharing"
type input "[URL][DOMAIN_NAME]"
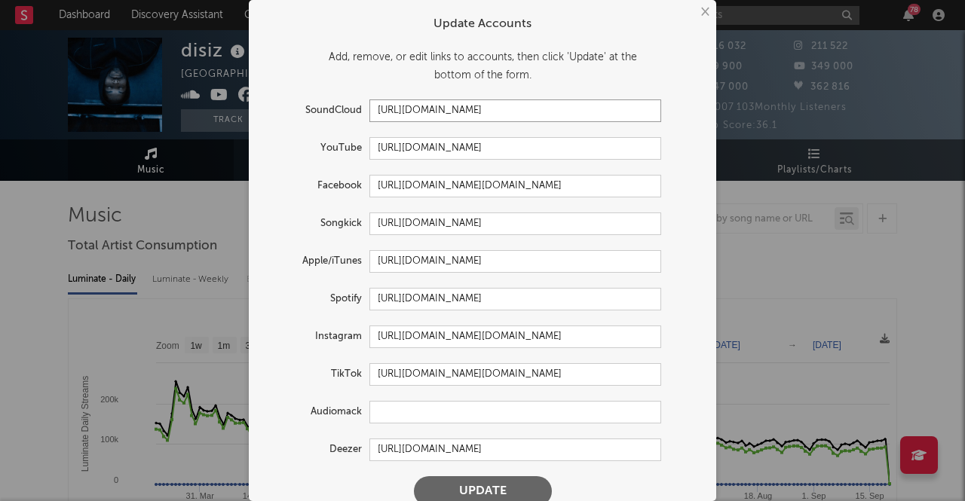
scroll to position [0, 0]
click at [455, 138] on input "[URL][DOMAIN_NAME]" at bounding box center [515, 148] width 292 height 23
paste input "d7SO_-0FXeRL3A6X"
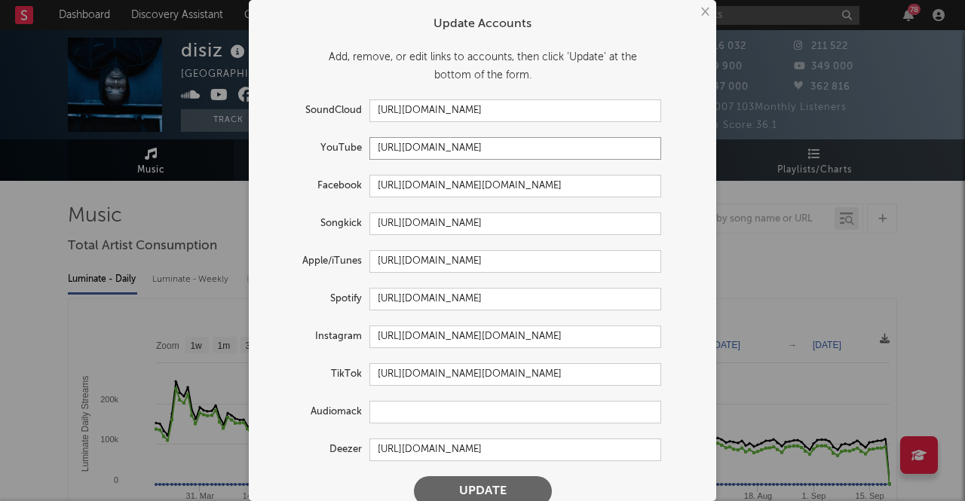
type input "[URL][DOMAIN_NAME]"
click at [412, 191] on input "[URL][DOMAIN_NAME][DOMAIN_NAME]" at bounding box center [515, 186] width 292 height 23
paste input "[DOMAIN_NAME][URL]"
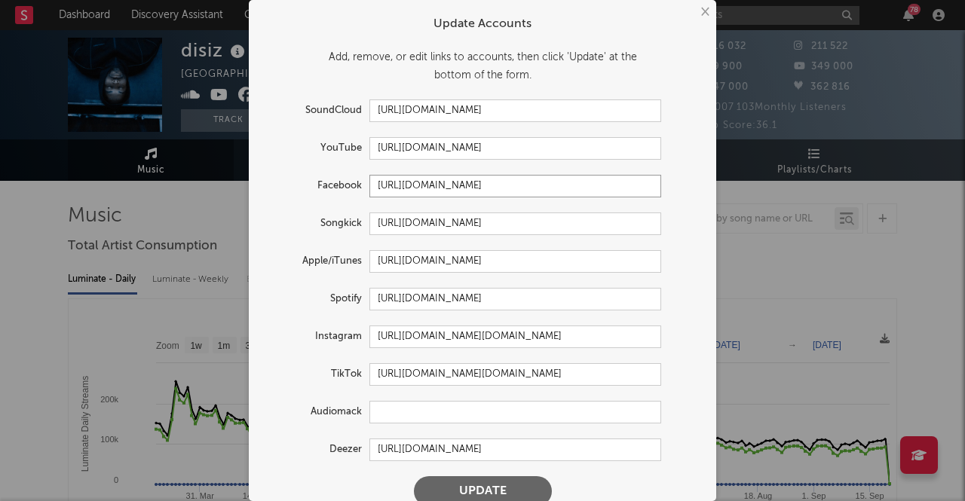
type input "[URL][DOMAIN_NAME]"
click at [431, 222] on input "[URL][DOMAIN_NAME]" at bounding box center [515, 224] width 292 height 23
click at [441, 257] on input "[URL][DOMAIN_NAME]" at bounding box center [515, 261] width 292 height 23
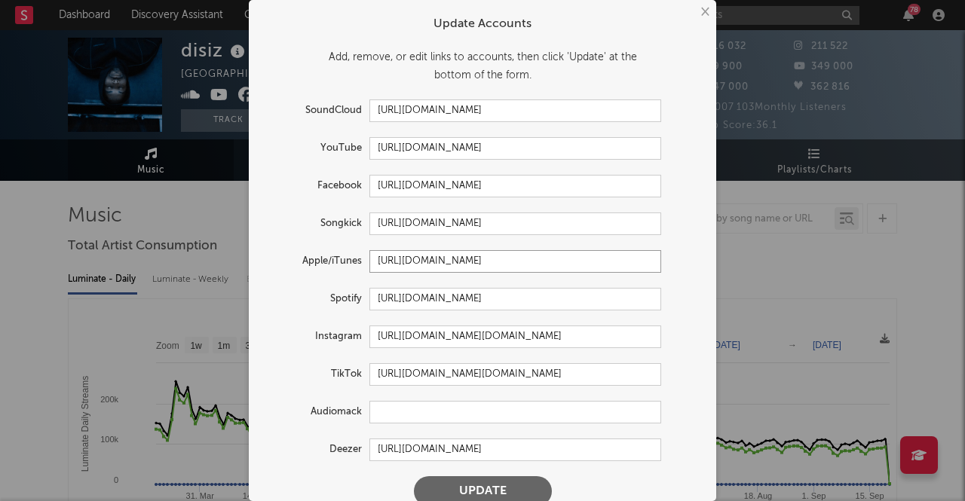
click at [469, 265] on input "[URL][DOMAIN_NAME]" at bounding box center [515, 261] width 292 height 23
click at [416, 298] on input "[URL][DOMAIN_NAME]" at bounding box center [515, 299] width 292 height 23
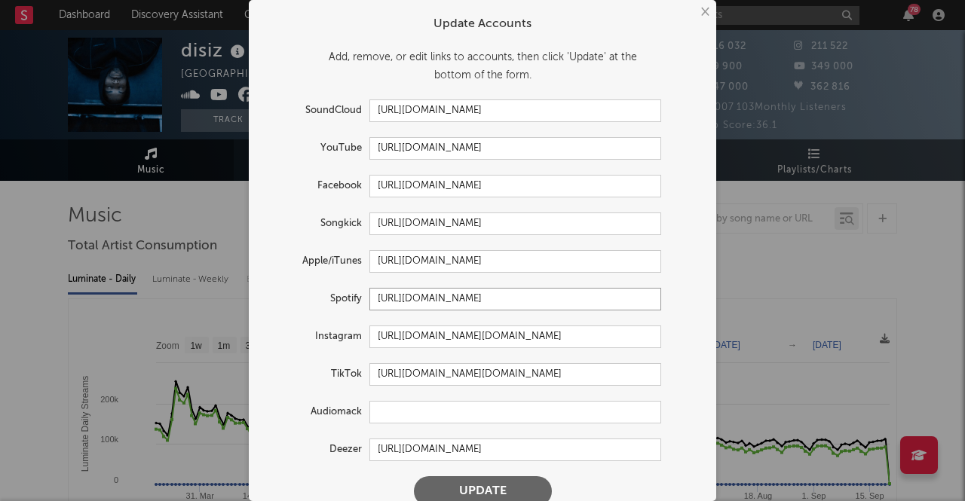
click at [416, 298] on input "[URL][DOMAIN_NAME]" at bounding box center [515, 299] width 292 height 23
paste input "PLLrSMQ-T7GHugYU91nj_A"
type input "[URL][DOMAIN_NAME]"
click at [424, 341] on input "[URL][DOMAIN_NAME][DOMAIN_NAME]" at bounding box center [515, 337] width 292 height 23
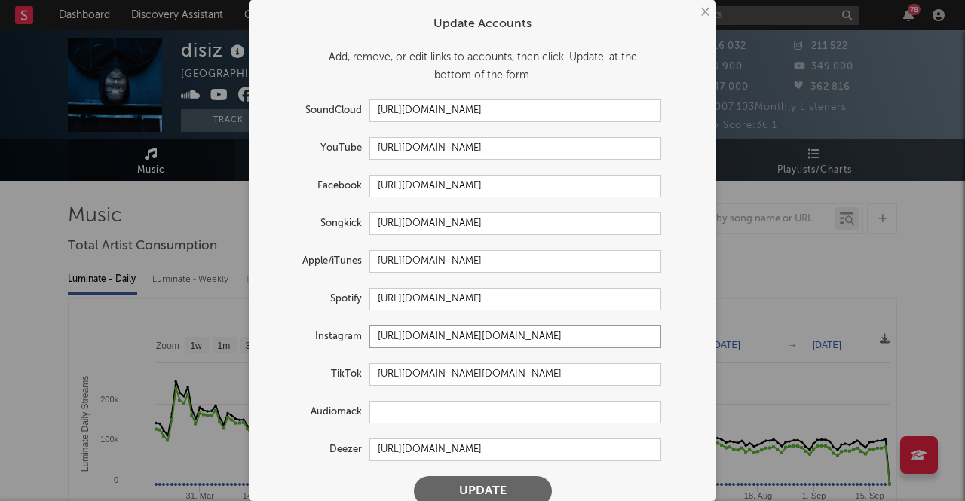
scroll to position [0, 0]
click at [424, 341] on input "[URL][DOMAIN_NAME][DOMAIN_NAME]" at bounding box center [515, 337] width 292 height 23
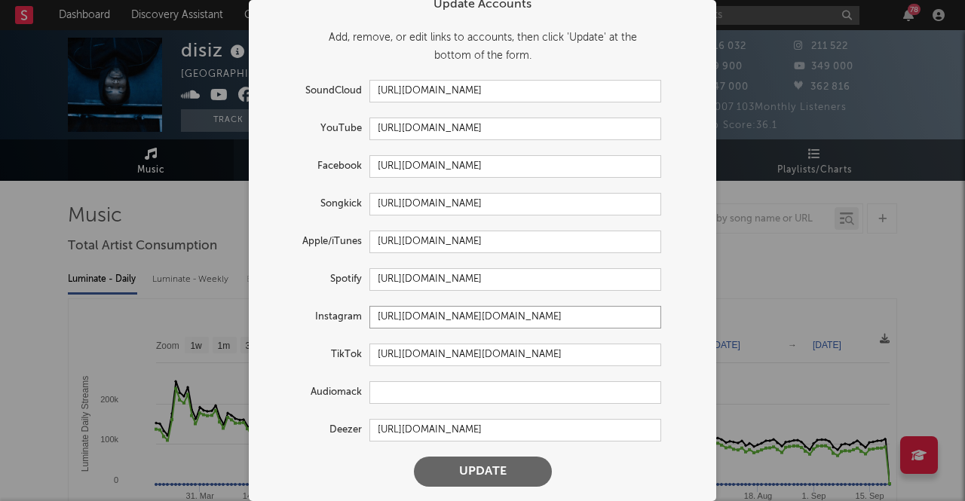
click at [426, 322] on input "[URL][DOMAIN_NAME][DOMAIN_NAME]" at bounding box center [515, 317] width 292 height 23
paste input "[DOMAIN_NAME][URL]"
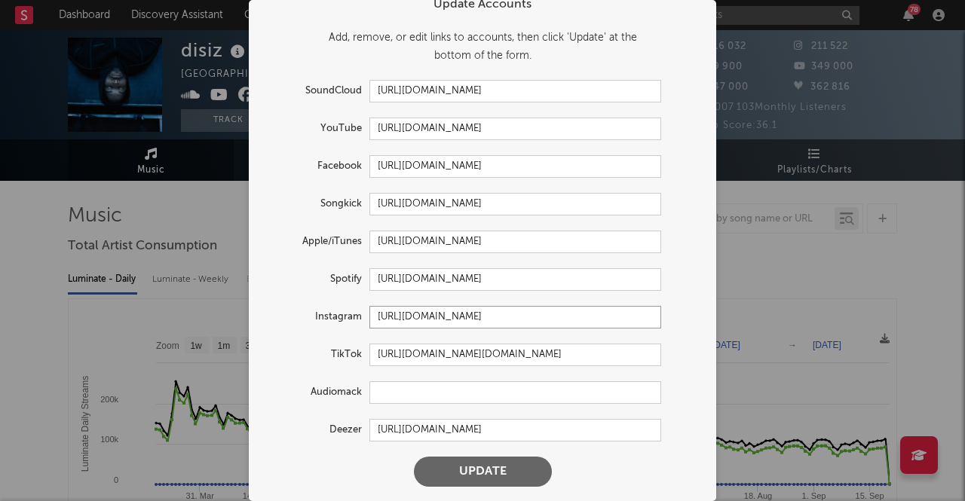
type input "[URL][DOMAIN_NAME]"
click at [438, 358] on input "[URL][DOMAIN_NAME][DOMAIN_NAME]" at bounding box center [515, 355] width 292 height 23
paste input "[DOMAIN_NAME][URL]"
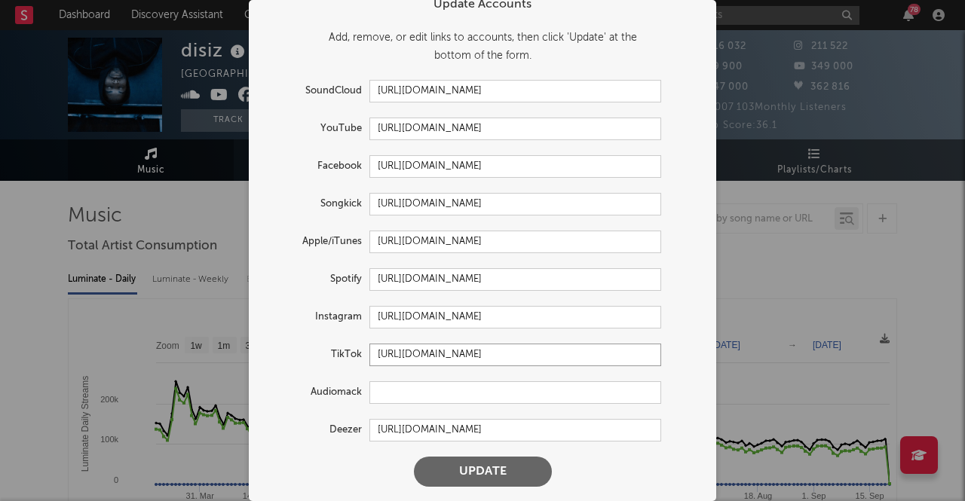
type input "[URL][DOMAIN_NAME]"
click at [412, 374] on form "Update Accounts Add, remove, or edit links to accounts, then click 'Update' at …" at bounding box center [482, 241] width 452 height 507
click at [410, 402] on input "text" at bounding box center [515, 392] width 292 height 23
paste input "[URL][DOMAIN_NAME]"
type input "[URL][DOMAIN_NAME]"
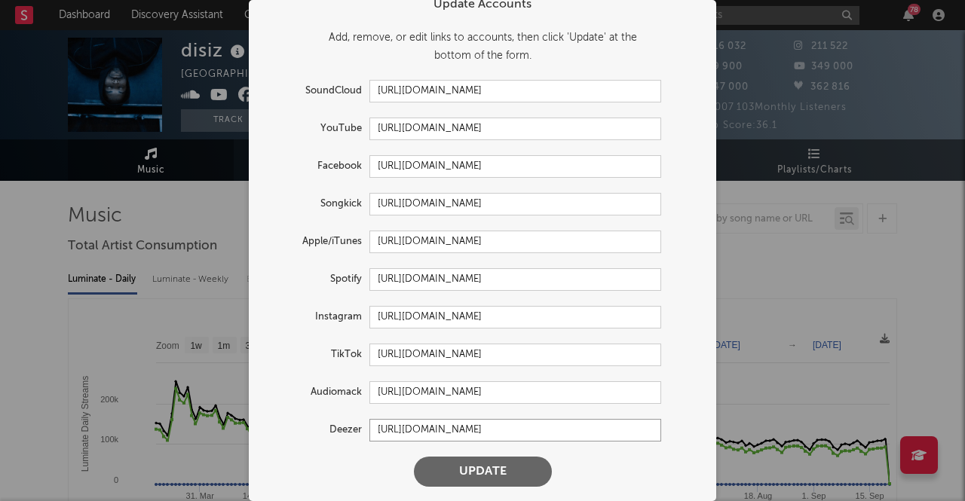
click at [433, 434] on input "[URL][DOMAIN_NAME]" at bounding box center [515, 430] width 292 height 23
paste input "en"
type input "[URL][DOMAIN_NAME]"
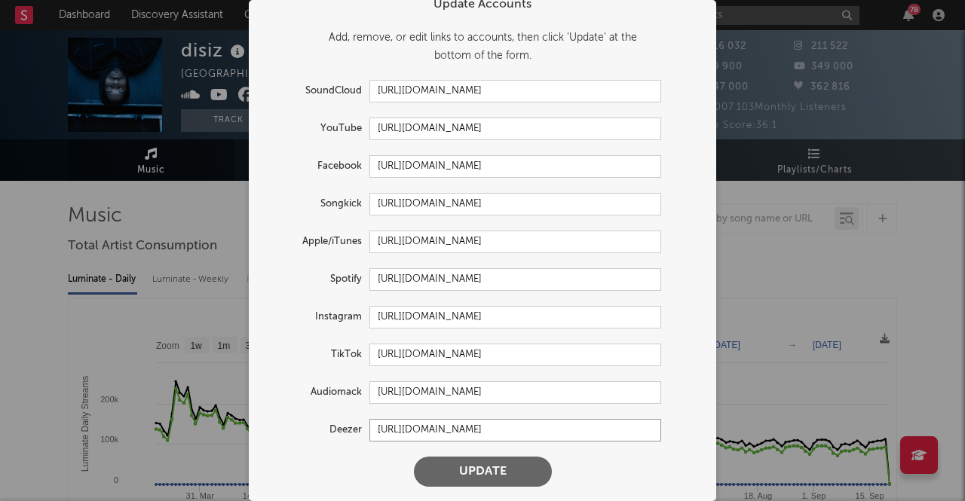
click at [414, 457] on button "Update" at bounding box center [483, 472] width 138 height 30
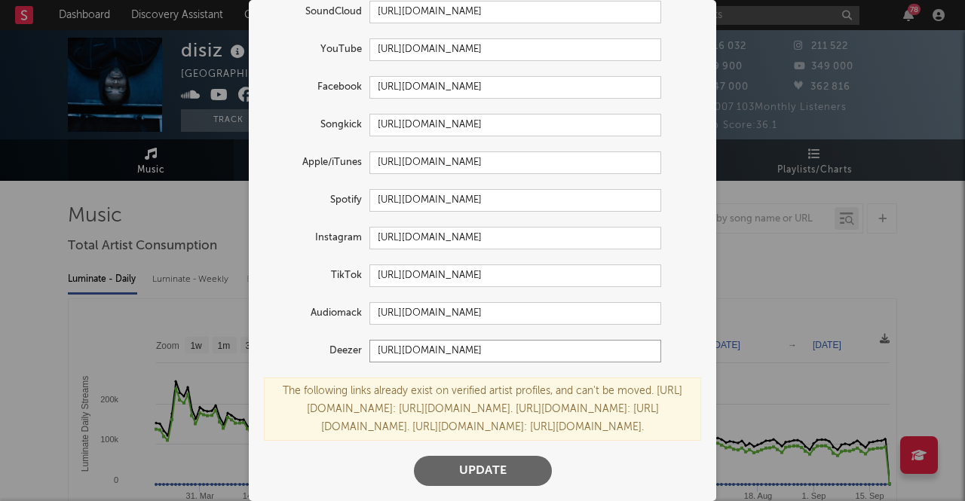
scroll to position [170, 0]
click at [451, 462] on button "Update" at bounding box center [483, 471] width 138 height 30
click at [513, 382] on div "The following links already exist on verified artist profiles, and can't be mov…" at bounding box center [482, 409] width 437 height 63
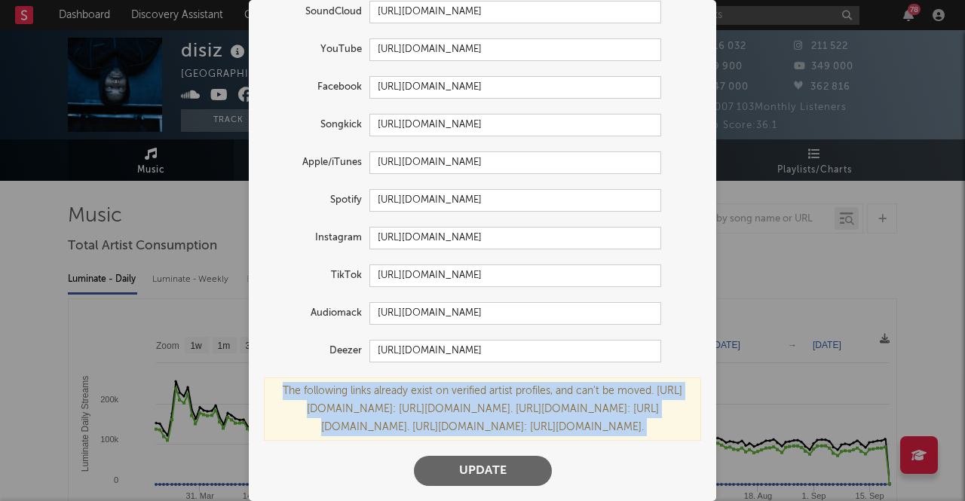
click at [513, 382] on div "The following links already exist on verified artist profiles, and can't be mov…" at bounding box center [482, 409] width 437 height 63
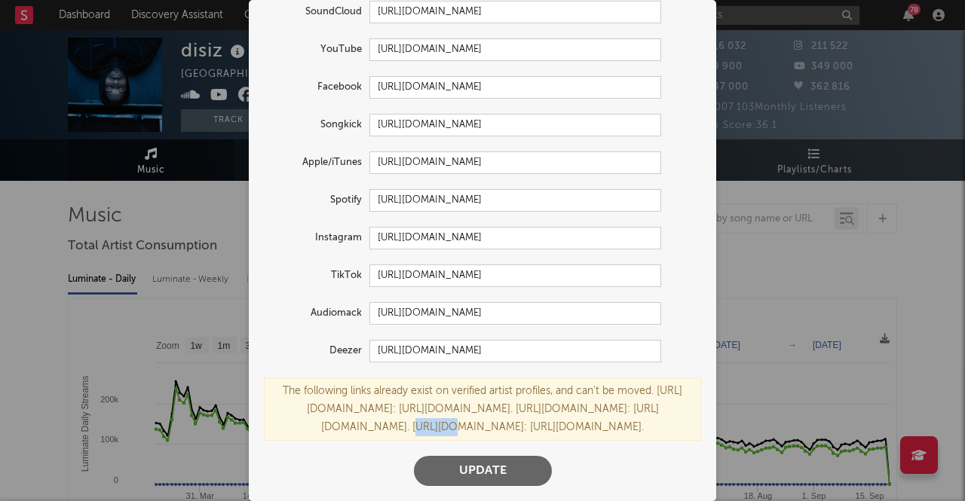
click at [513, 382] on div "The following links already exist on verified artist profiles, and can't be mov…" at bounding box center [482, 409] width 437 height 63
click at [558, 394] on div "The following links already exist on verified artist profiles, and can't be mov…" at bounding box center [482, 409] width 437 height 63
drag, startPoint x: 583, startPoint y: 386, endPoint x: 357, endPoint y: 384, distance: 225.4
click at [357, 384] on div "The following links already exist on verified artist profiles, and can't be mov…" at bounding box center [482, 409] width 437 height 63
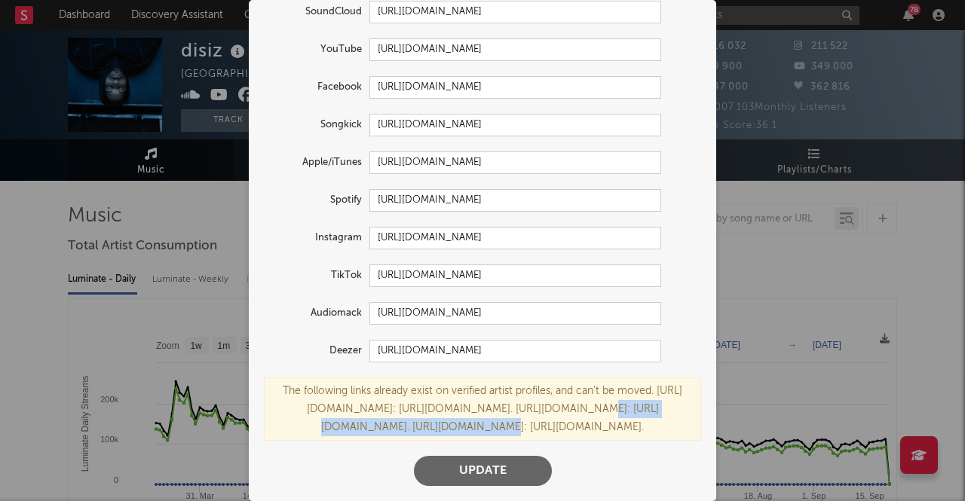
copy div "[URL][DOMAIN_NAME]."
